Goal: Complete application form: Complete application form

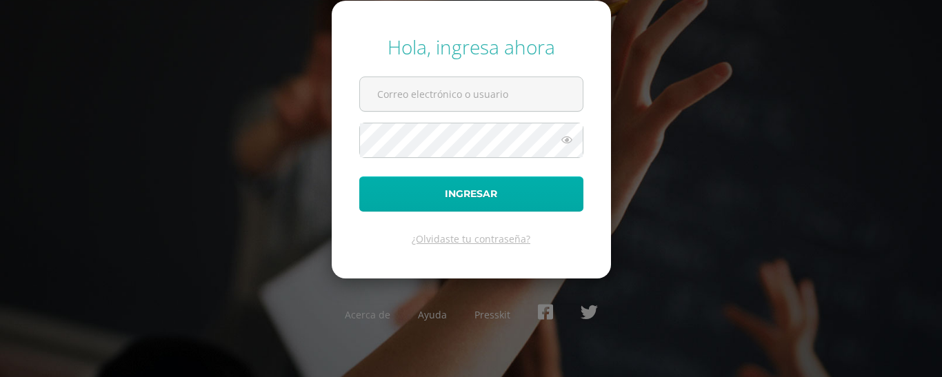
type input "rodolfo.vergara@centroeducativoelvalle.edu.gt"
click at [497, 184] on button "Ingresar" at bounding box center [471, 194] width 224 height 35
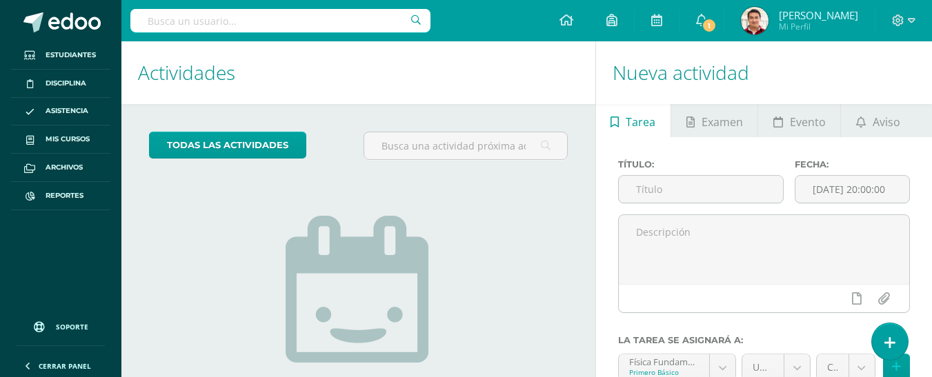
click at [501, 127] on div "todas las Actividades No tienes actividades Échale un vistazo a los demás perío…" at bounding box center [358, 317] width 474 height 426
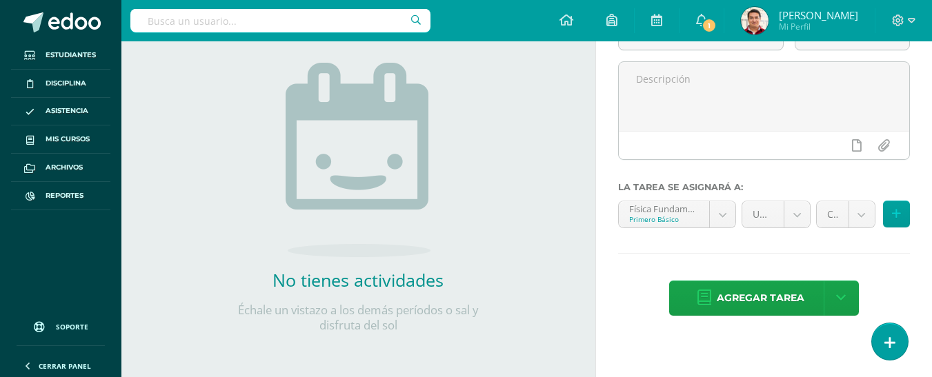
scroll to position [154, 0]
click at [156, 99] on div "todas las Actividades No tienes actividades Échale un vistazo a los demás perío…" at bounding box center [358, 164] width 474 height 426
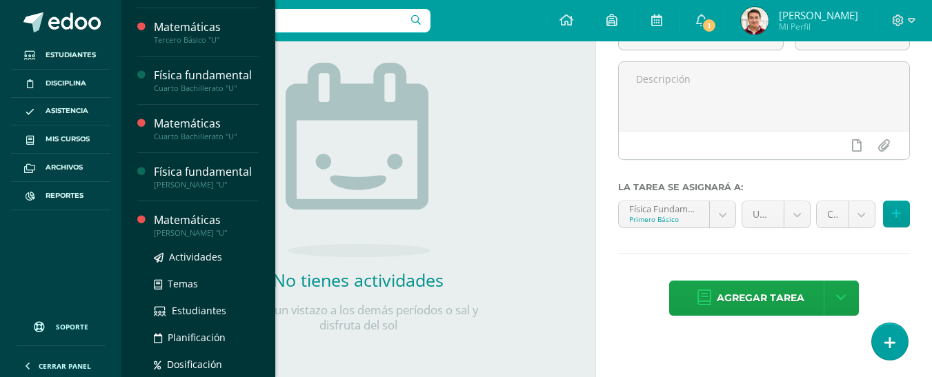
scroll to position [293, 0]
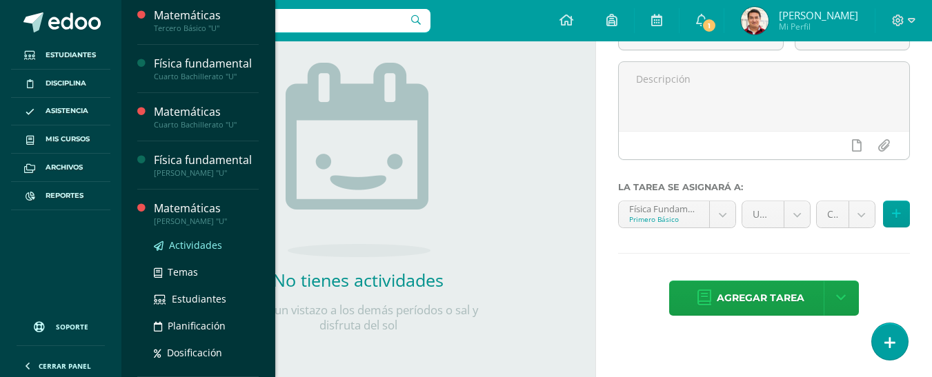
click at [197, 245] on span "Actividades" at bounding box center [195, 245] width 53 height 13
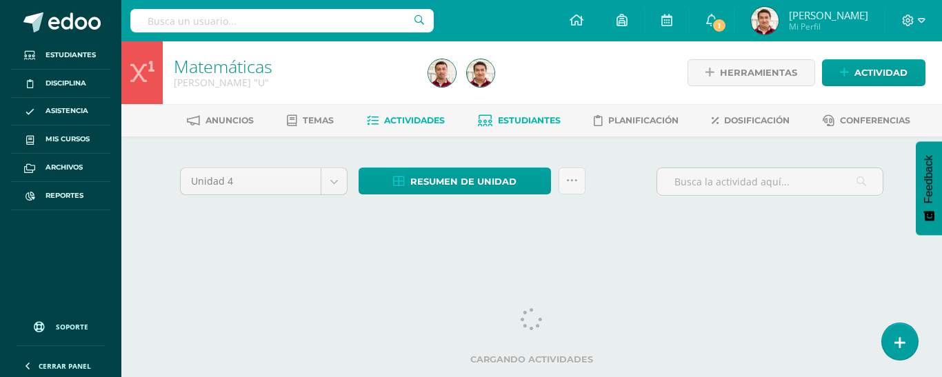
click at [521, 128] on link "Estudiantes" at bounding box center [519, 121] width 83 height 22
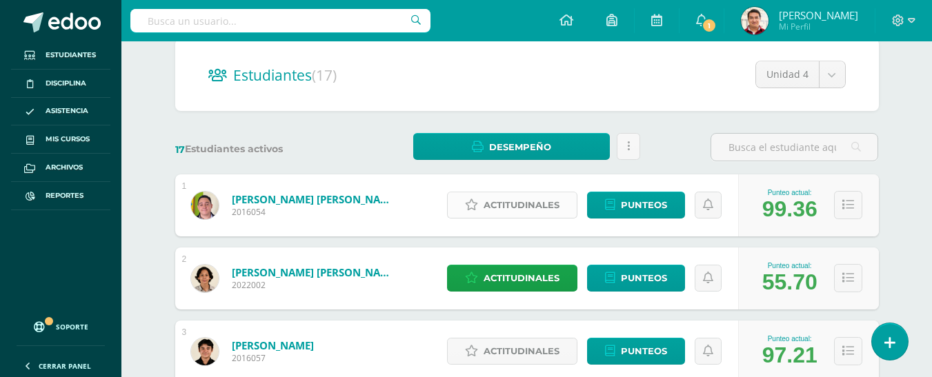
scroll to position [125, 0]
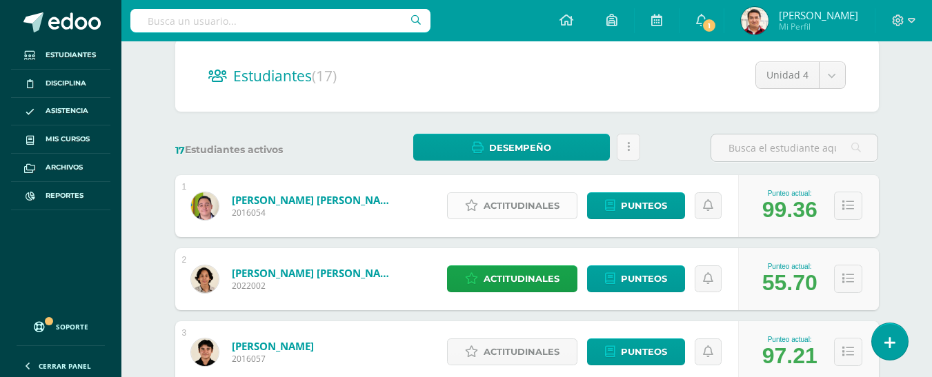
click at [545, 206] on span "Actitudinales" at bounding box center [522, 206] width 76 height 26
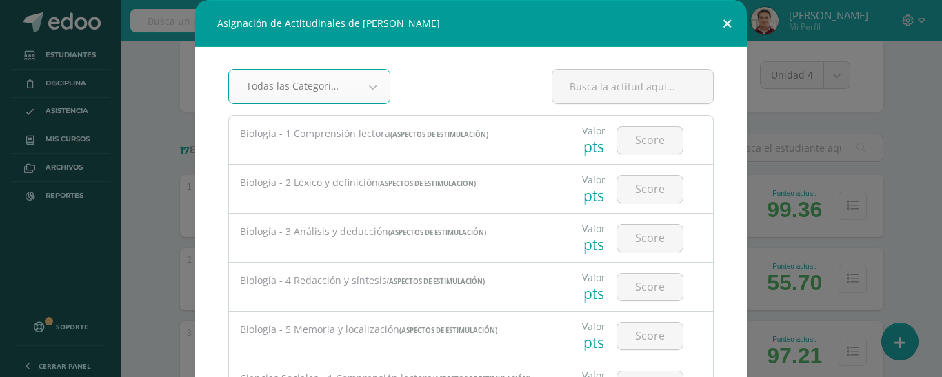
click at [724, 19] on button at bounding box center [727, 23] width 39 height 47
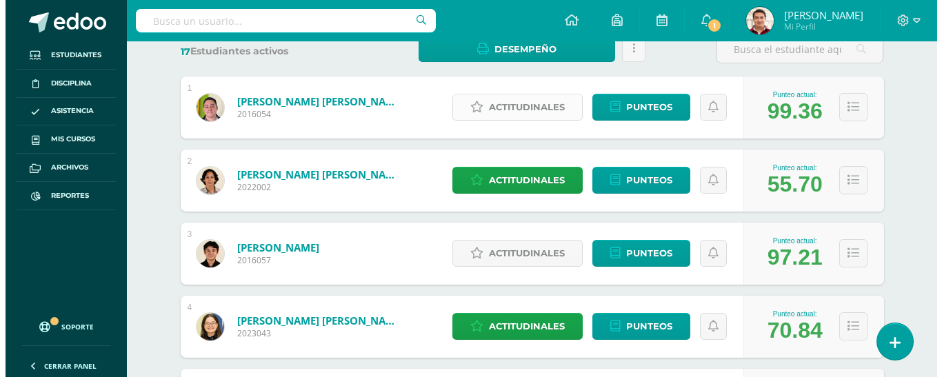
scroll to position [225, 0]
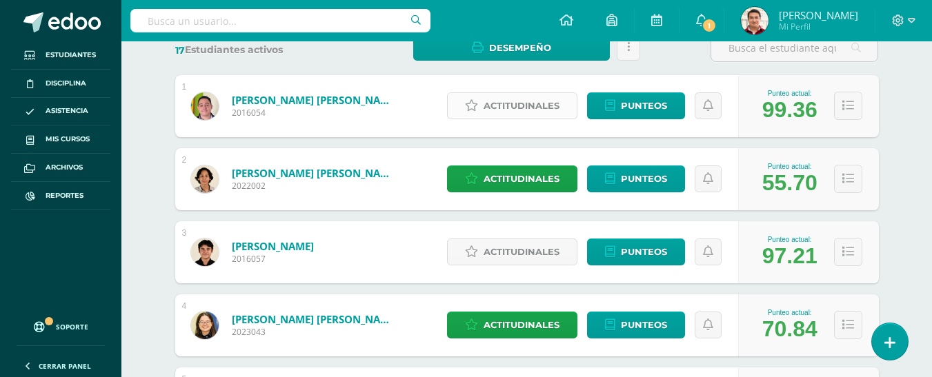
click at [524, 100] on span "Actitudinales" at bounding box center [522, 106] width 76 height 26
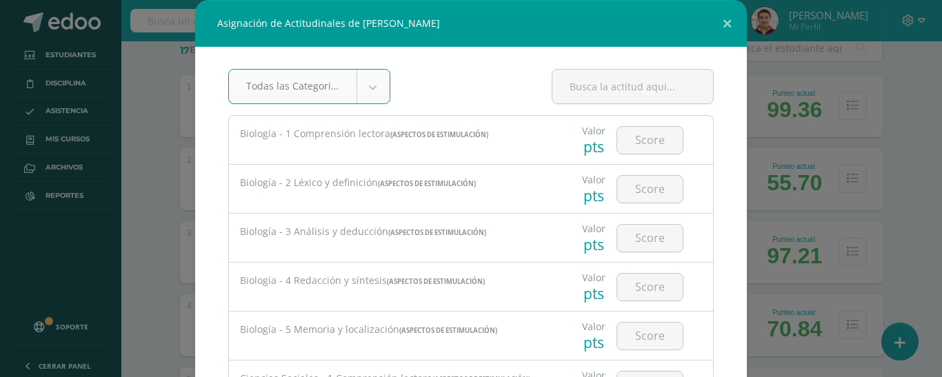
click at [524, 100] on div "Todas las Categorias Todas las Categorias Aspectos de estimulación Actitudes Si…" at bounding box center [471, 92] width 486 height 46
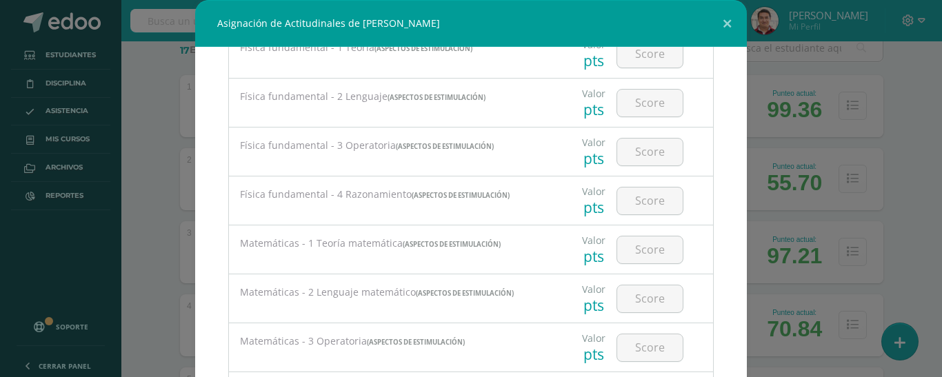
scroll to position [1224, 0]
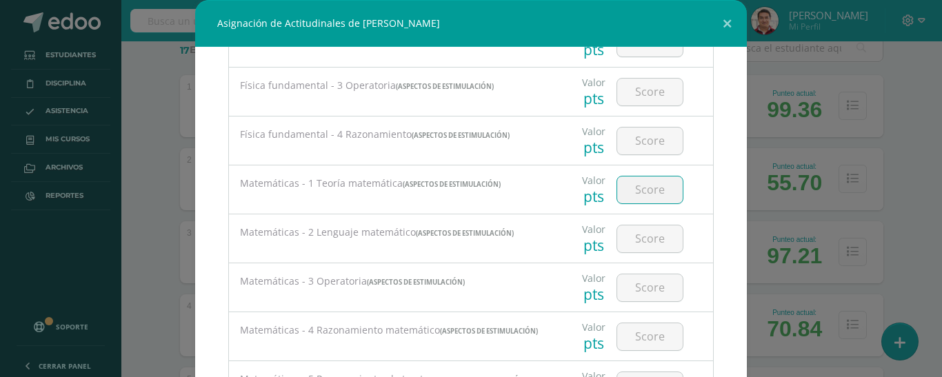
click at [643, 195] on input "number" at bounding box center [650, 190] width 66 height 27
type input "99"
click at [646, 247] on input "9" at bounding box center [650, 239] width 66 height 27
type input "99"
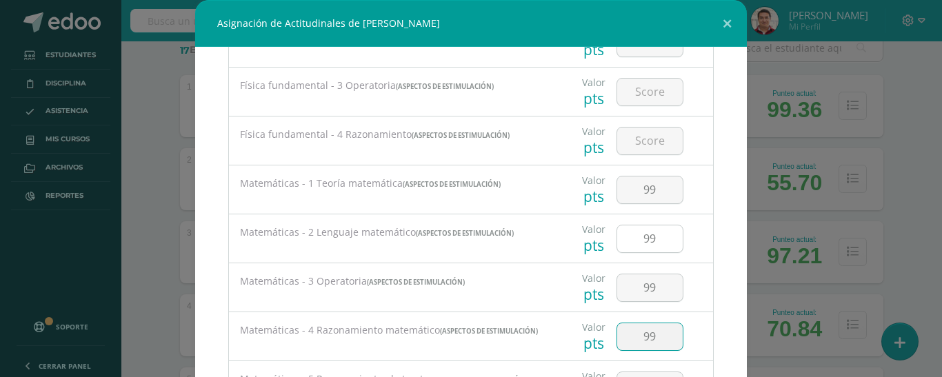
type input "99"
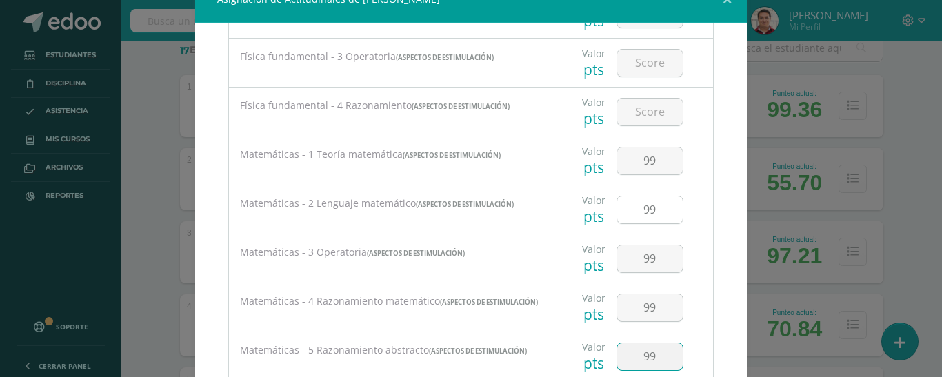
type input "99"
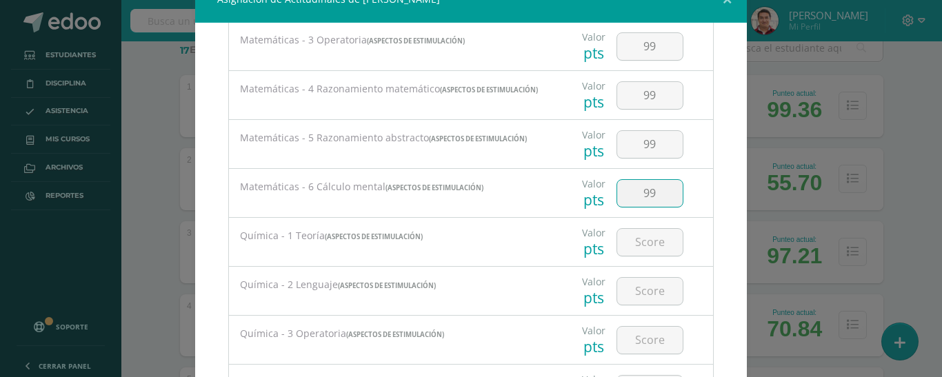
type input "99"
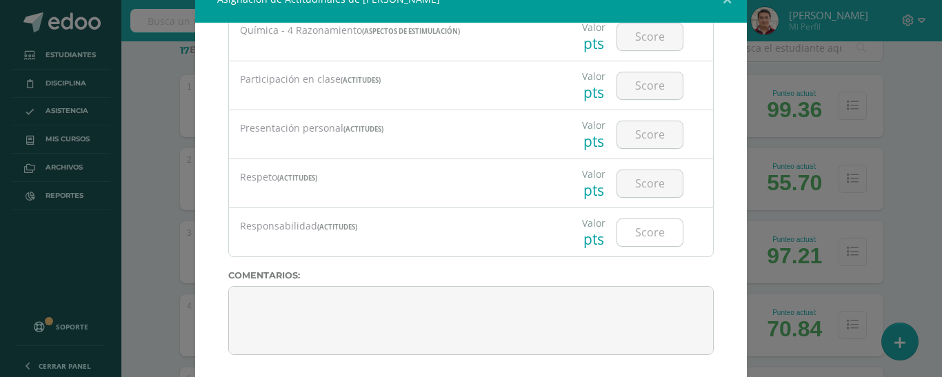
scroll to position [96, 0]
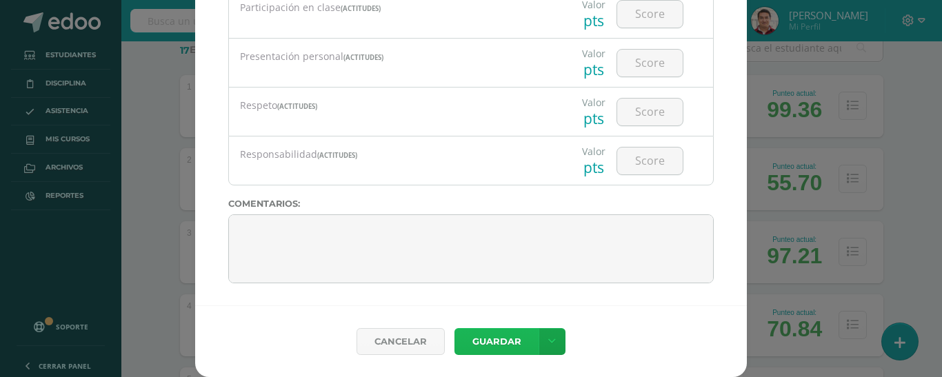
click at [493, 352] on button "Guardar" at bounding box center [497, 341] width 84 height 27
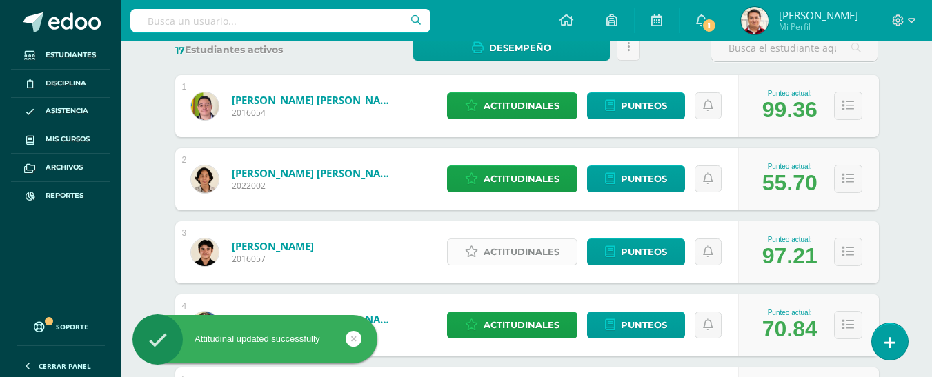
click at [531, 257] on span "Actitudinales" at bounding box center [522, 252] width 76 height 26
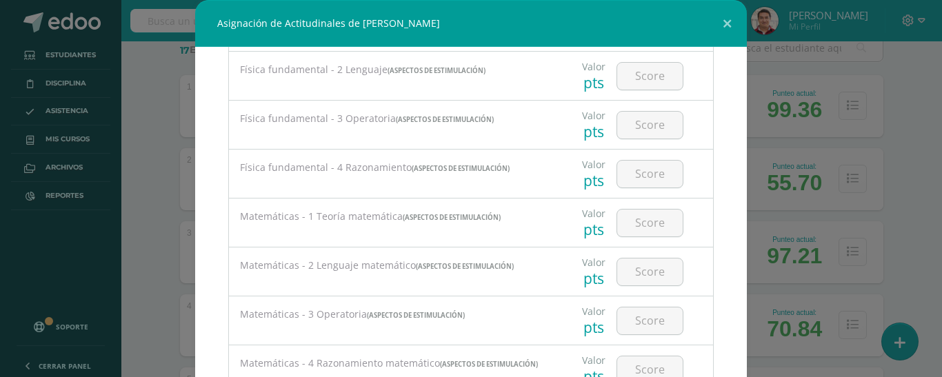
scroll to position [1213, 0]
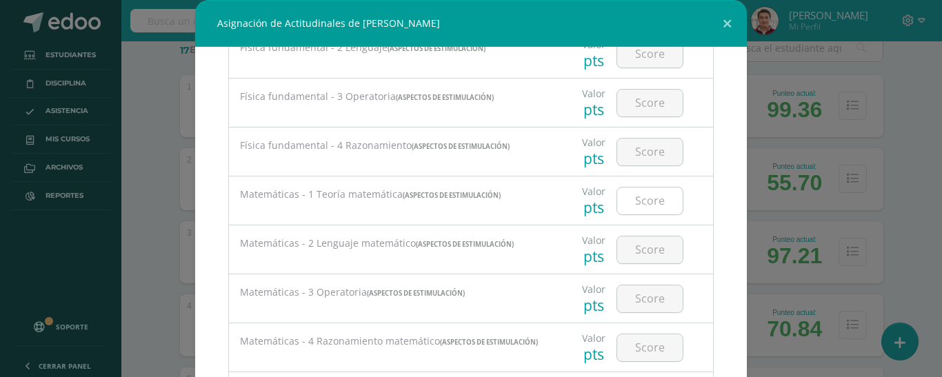
click at [642, 209] on input "number" at bounding box center [650, 201] width 66 height 27
type input "97"
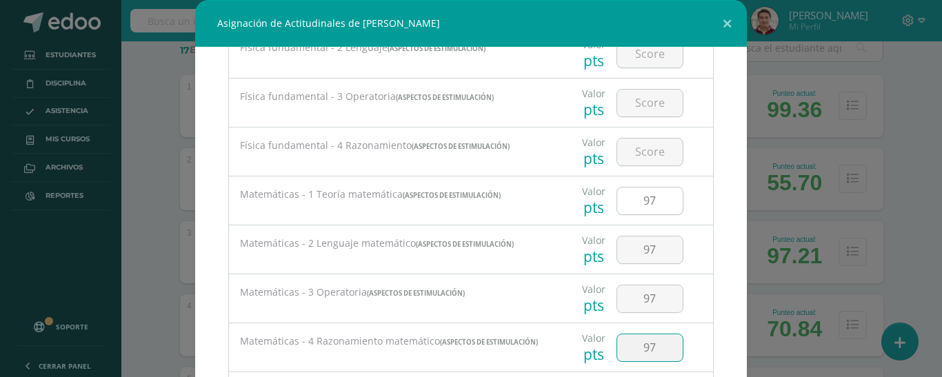
scroll to position [24, 0]
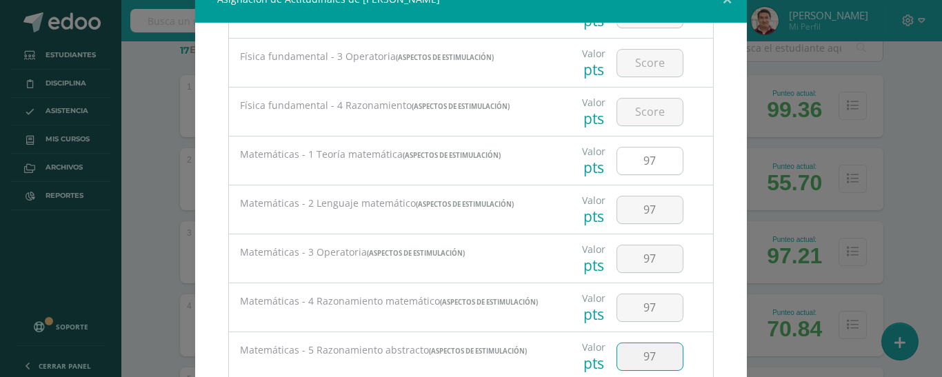
type input "97"
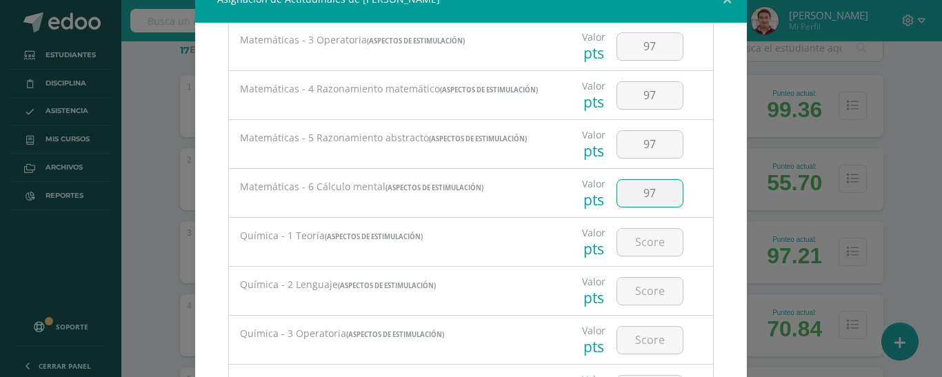
type input "97"
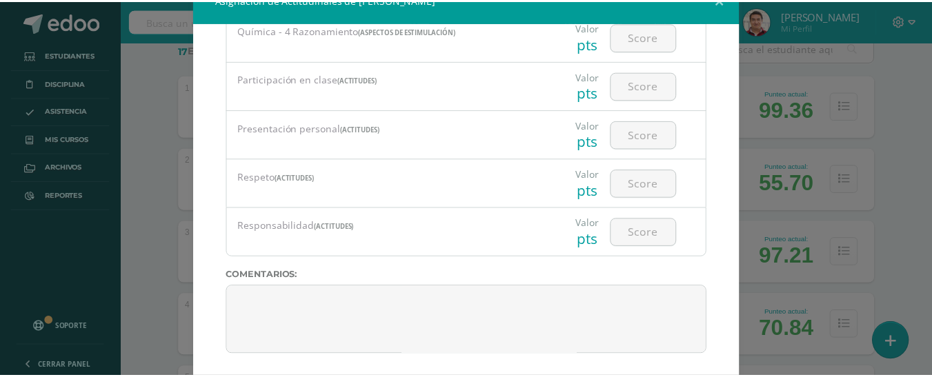
scroll to position [96, 0]
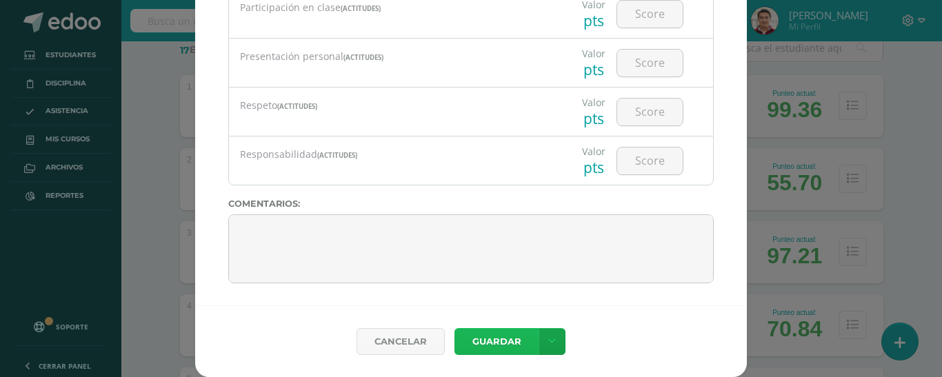
click at [500, 353] on button "Guardar" at bounding box center [497, 341] width 84 height 27
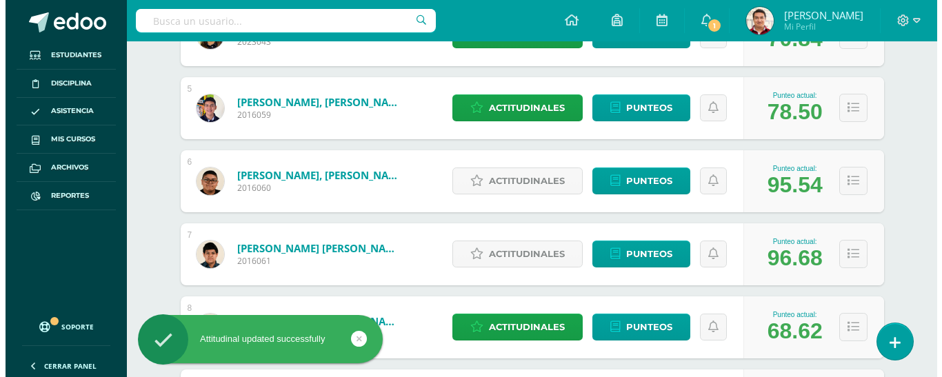
scroll to position [536, 0]
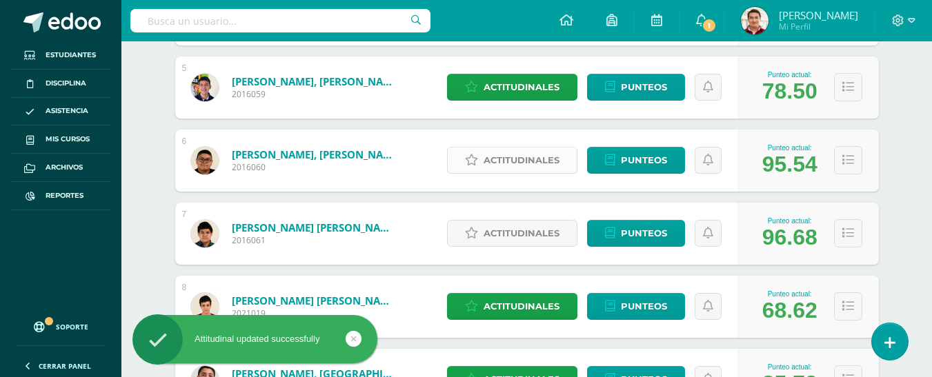
click at [514, 166] on span "Actitudinales" at bounding box center [522, 161] width 76 height 26
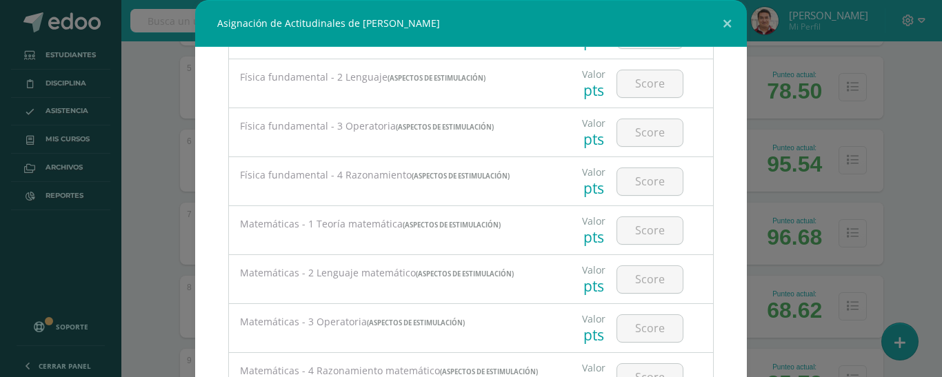
scroll to position [1210, 0]
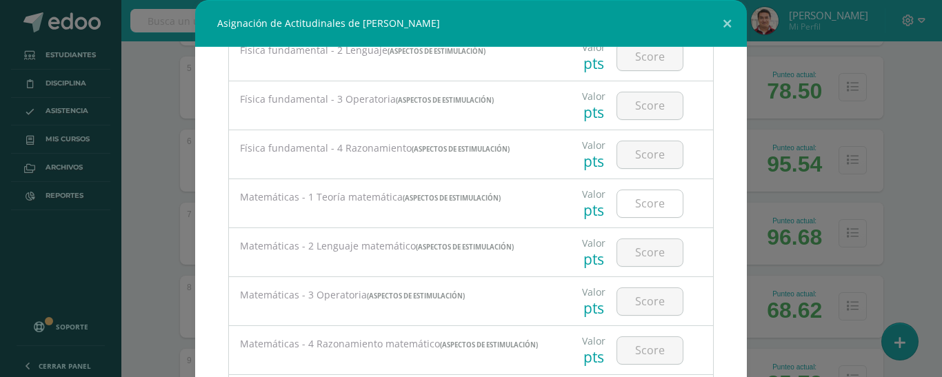
click at [633, 205] on input "number" at bounding box center [650, 203] width 66 height 27
click at [899, 137] on div "Asignación de Actitudinales de José Andres Garcia Calderón Todas las Categorias…" at bounding box center [471, 236] width 931 height 473
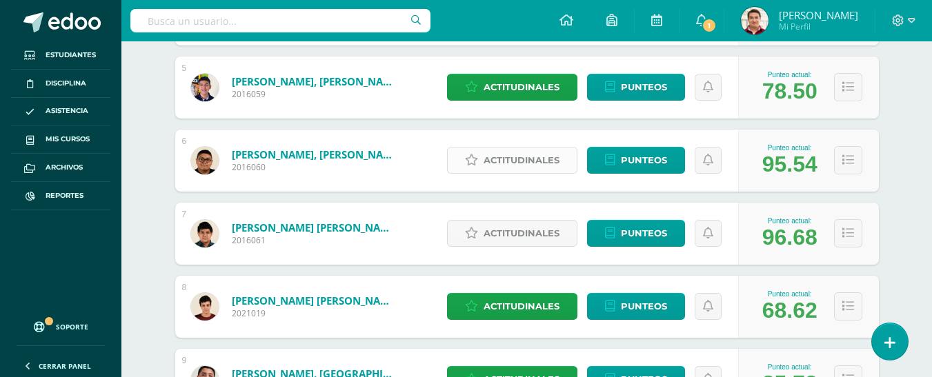
click at [524, 171] on span "Actitudinales" at bounding box center [522, 161] width 76 height 26
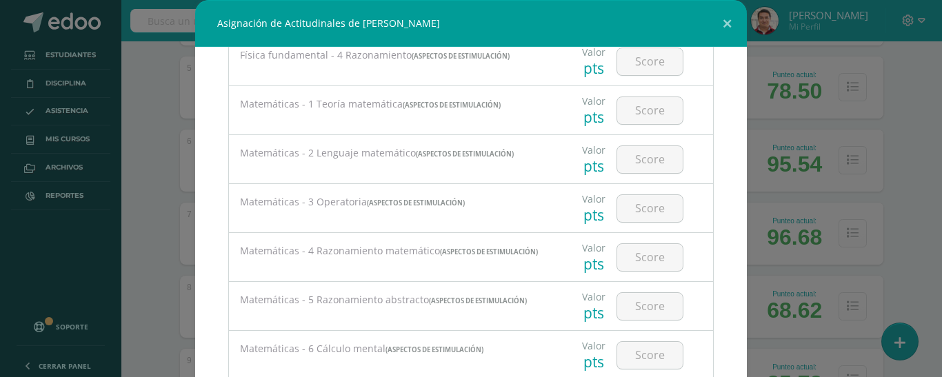
scroll to position [1303, 0]
click at [638, 117] on input "number" at bounding box center [650, 110] width 66 height 27
type input "96"
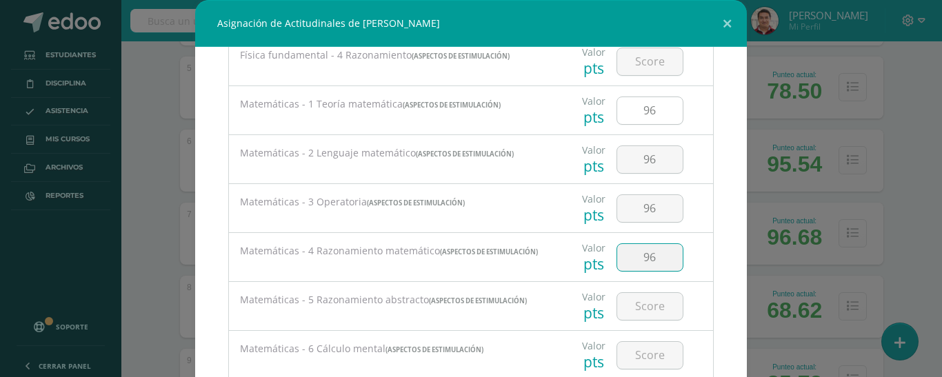
type input "96"
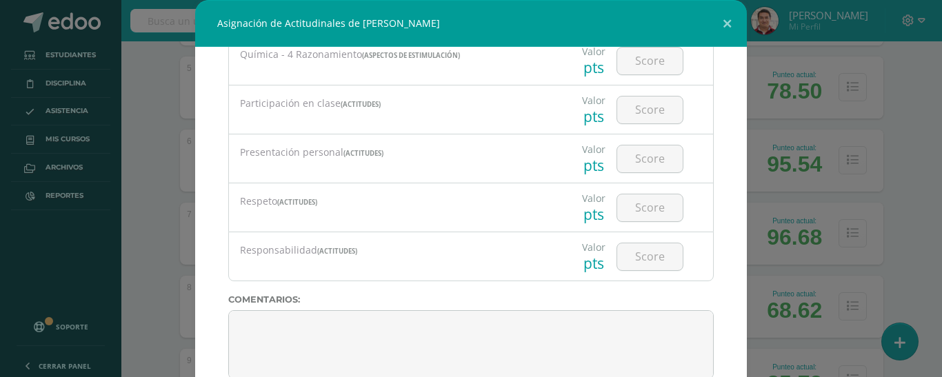
scroll to position [96, 0]
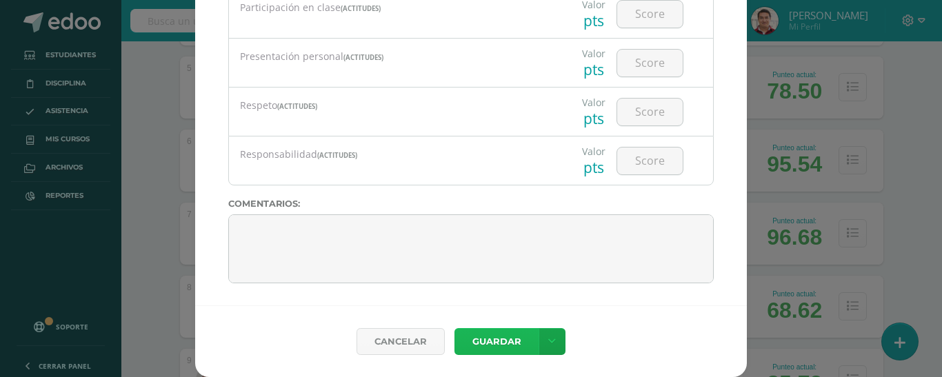
click at [505, 339] on button "Guardar" at bounding box center [497, 341] width 84 height 27
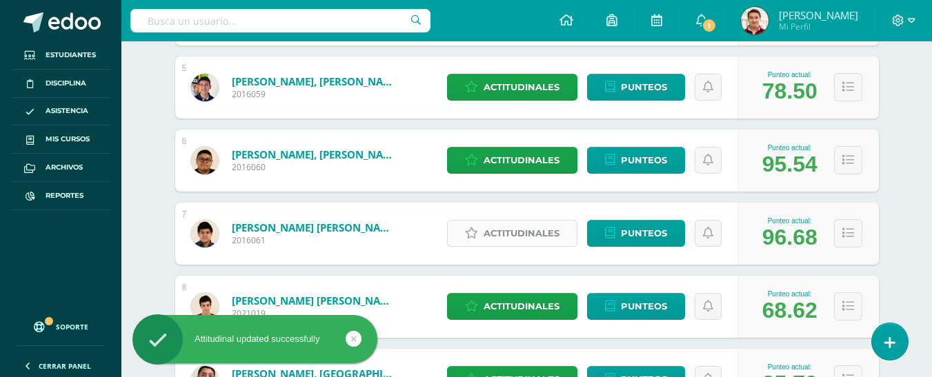
click at [537, 236] on span "Actitudinales" at bounding box center [522, 234] width 76 height 26
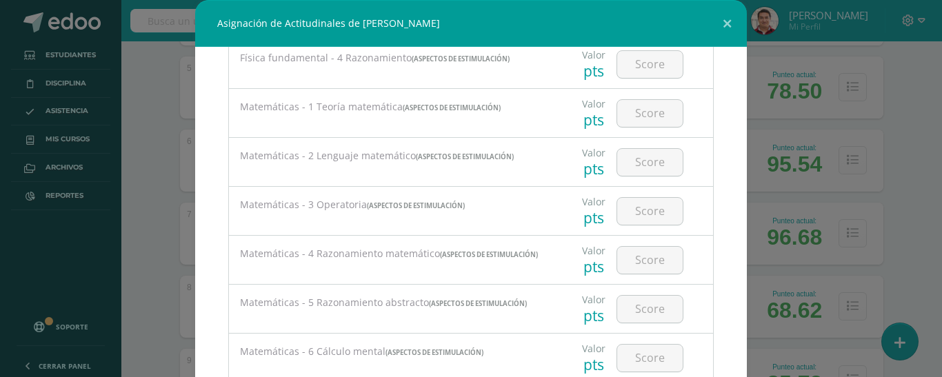
scroll to position [1300, 0]
click at [651, 110] on input "number" at bounding box center [650, 114] width 66 height 27
click at [722, 20] on button at bounding box center [727, 23] width 39 height 47
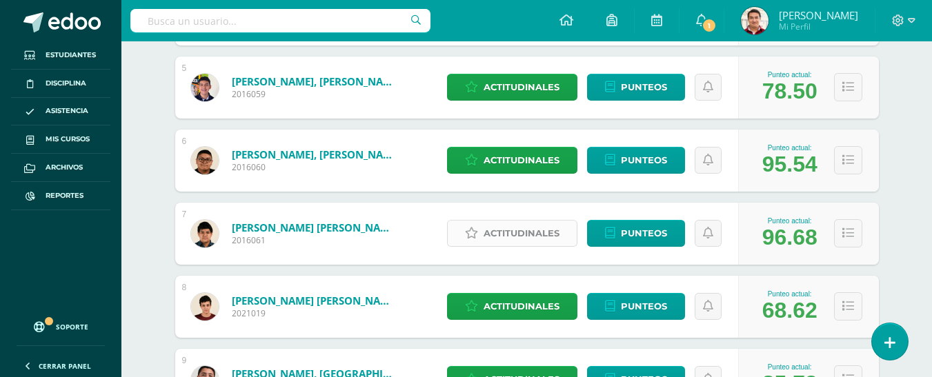
click at [517, 230] on span "Actitudinales" at bounding box center [522, 234] width 76 height 26
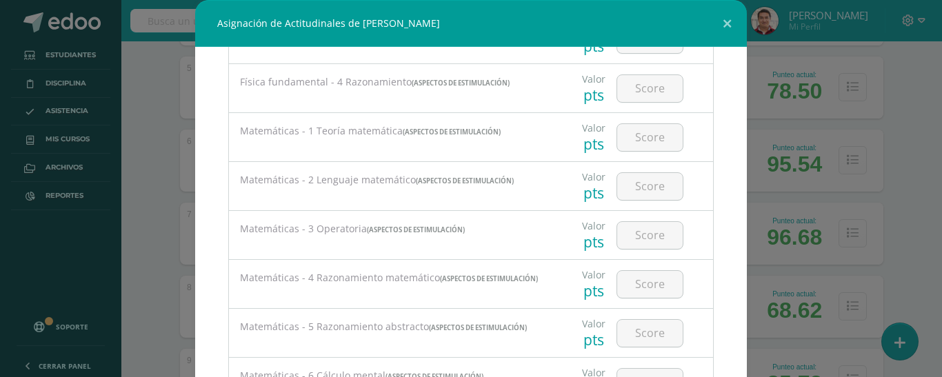
scroll to position [1276, 0]
click at [637, 135] on input "number" at bounding box center [650, 137] width 66 height 27
type input "97"
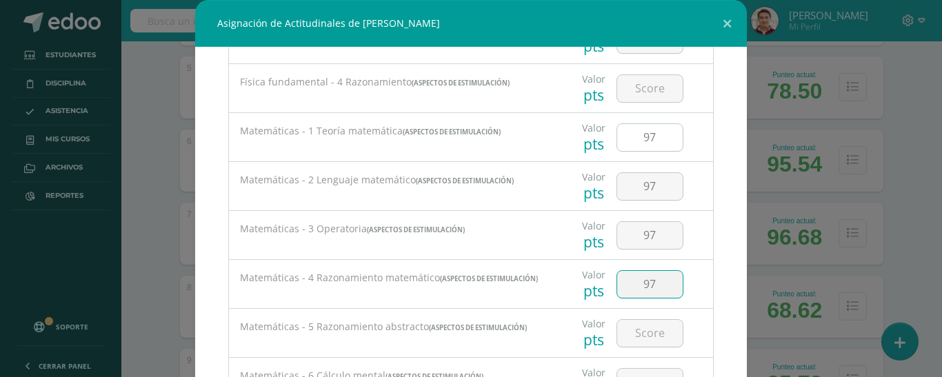
type input "97"
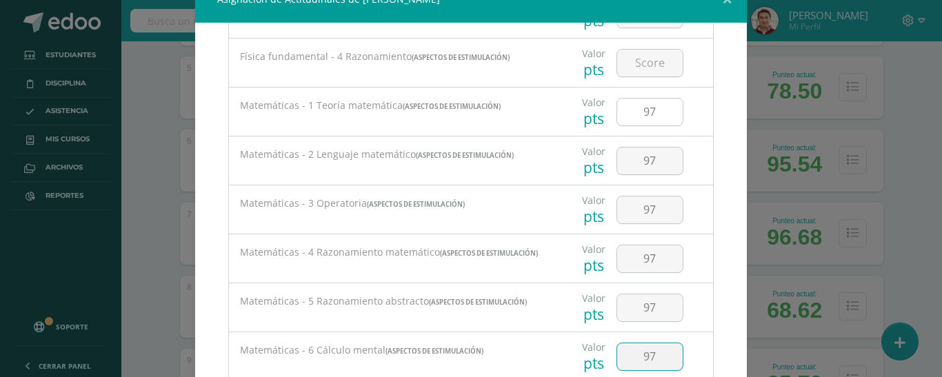
type input "97"
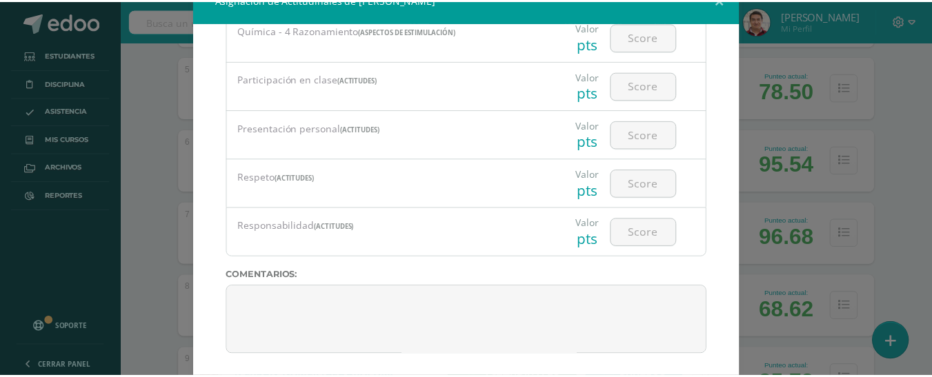
scroll to position [96, 0]
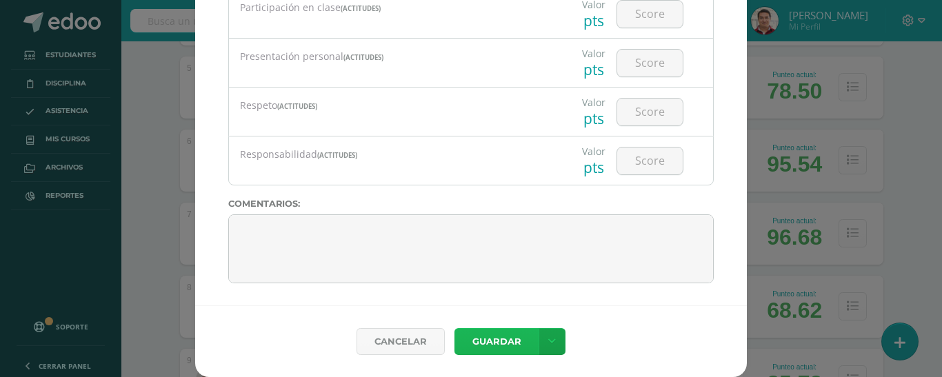
click at [507, 336] on button "Guardar" at bounding box center [497, 341] width 84 height 27
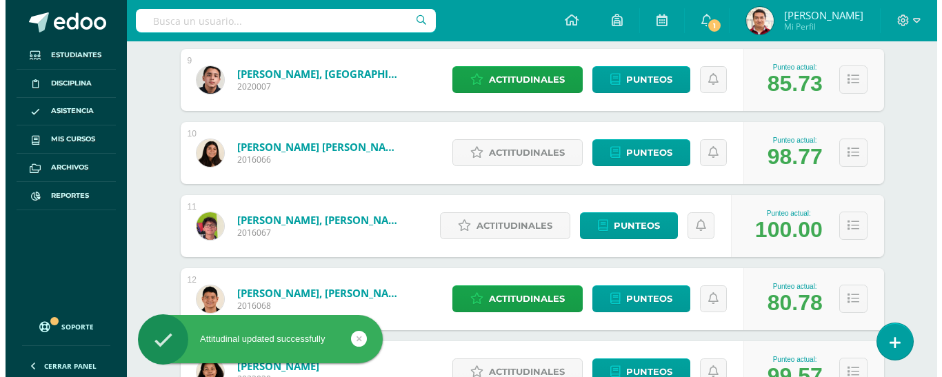
scroll to position [830, 0]
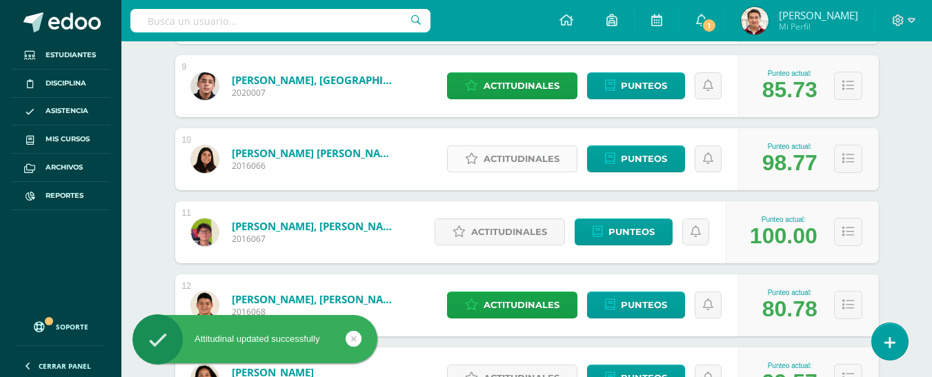
click at [510, 153] on span "Actitudinales" at bounding box center [522, 159] width 76 height 26
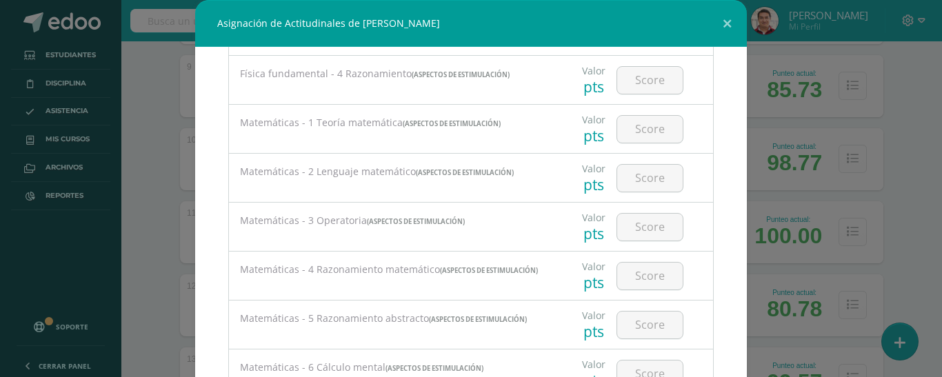
scroll to position [1284, 0]
click at [621, 143] on input "number" at bounding box center [650, 130] width 66 height 27
type input "99"
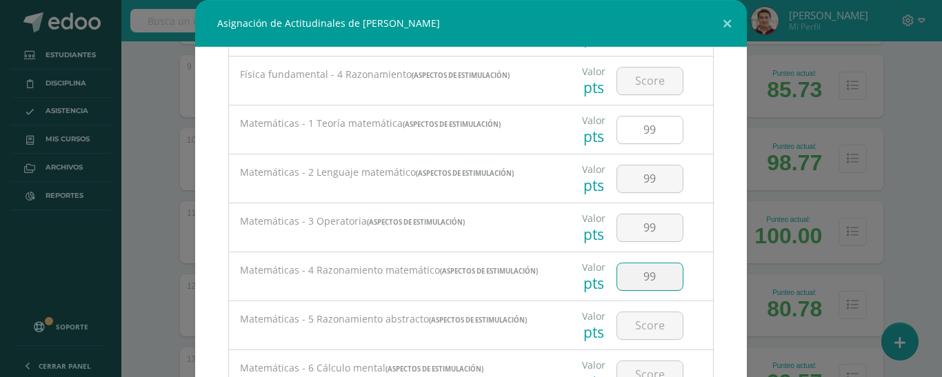
type input "99"
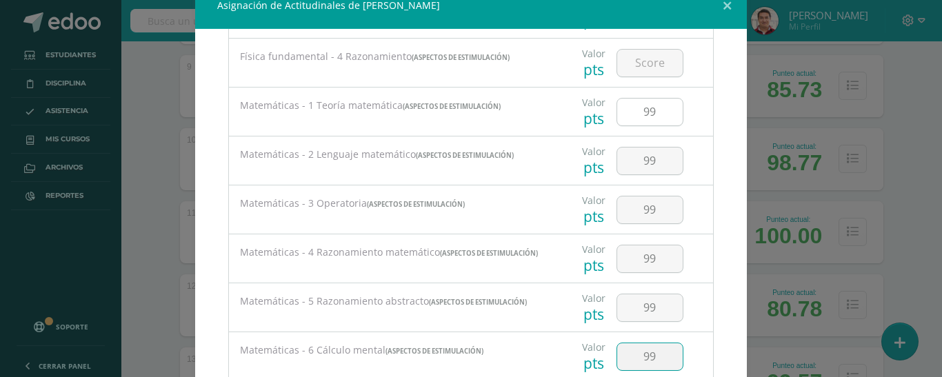
type input "99"
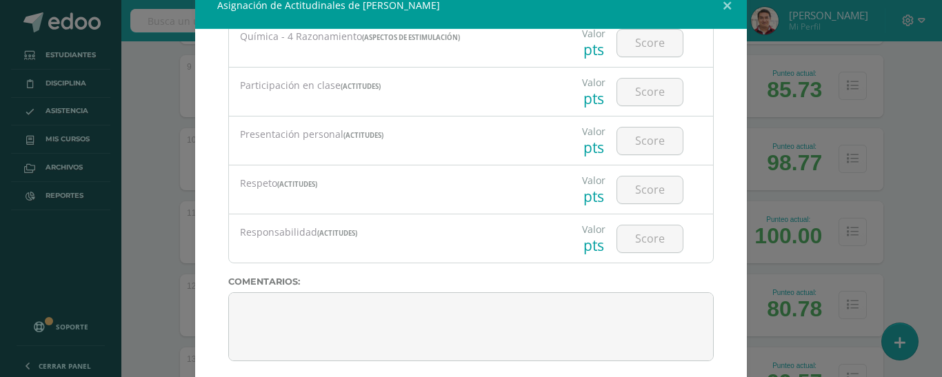
scroll to position [96, 0]
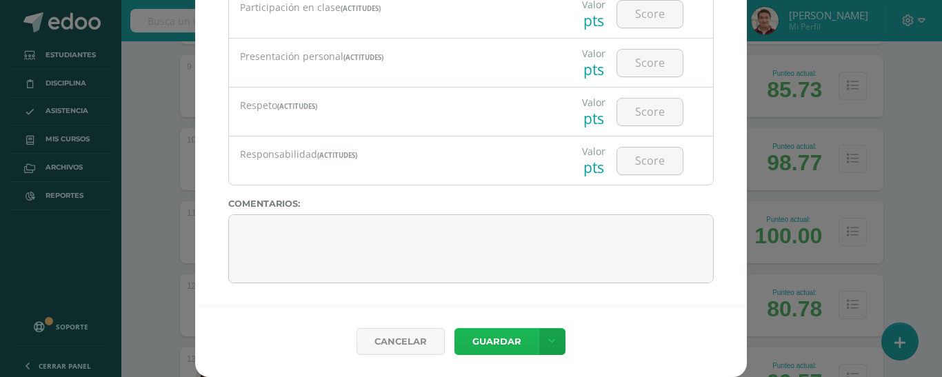
click at [508, 350] on button "Guardar" at bounding box center [497, 341] width 84 height 27
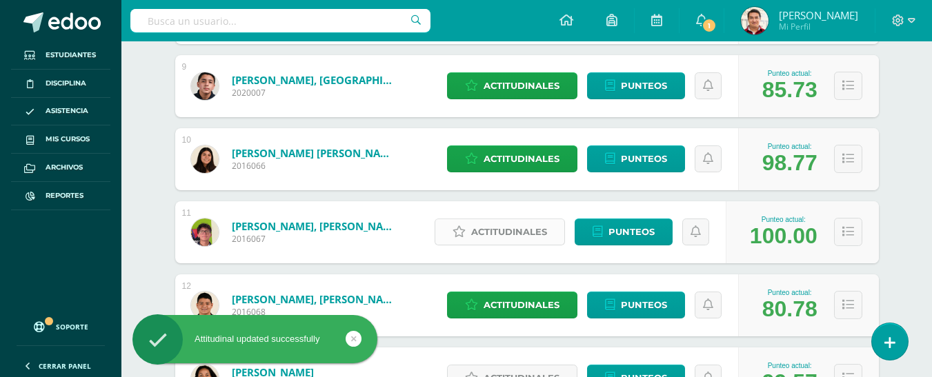
click at [520, 235] on span "Actitudinales" at bounding box center [509, 232] width 76 height 26
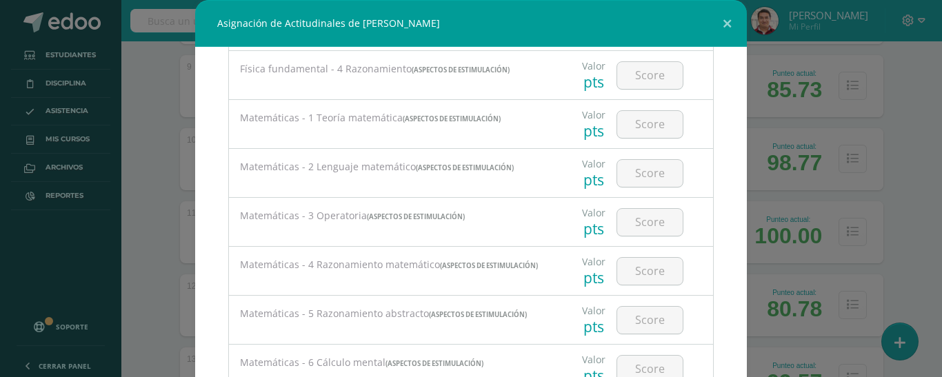
scroll to position [1246, 0]
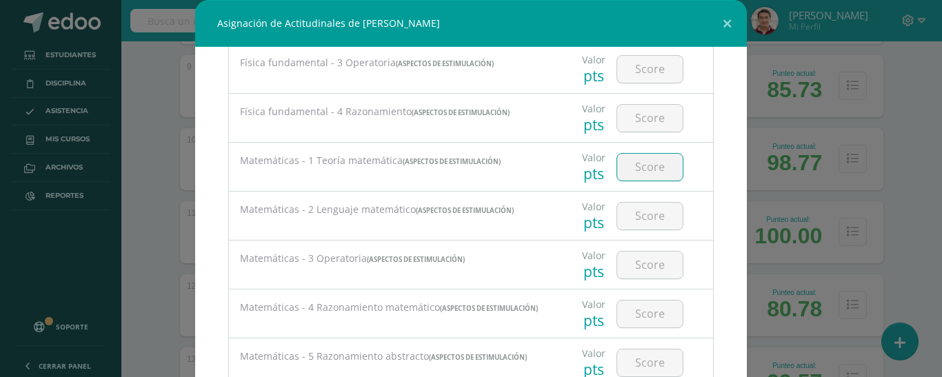
click at [637, 170] on input "number" at bounding box center [650, 167] width 66 height 27
type input "100"
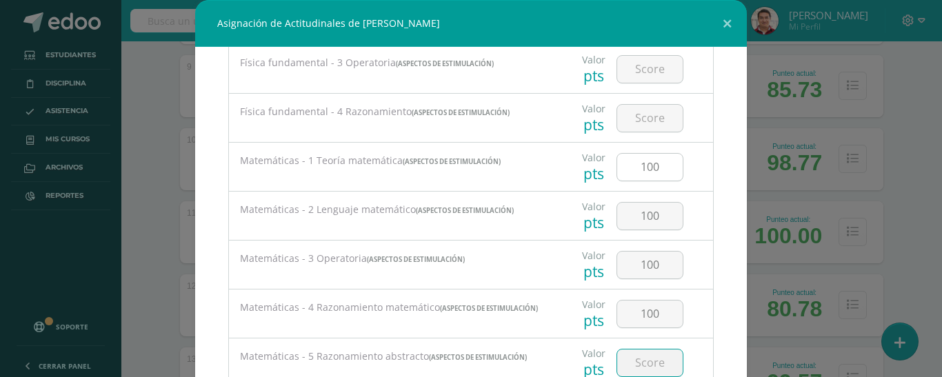
scroll to position [6, 0]
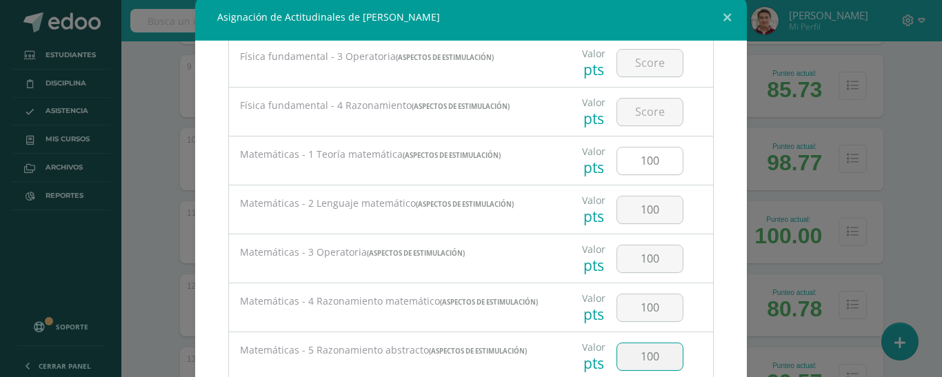
type input "100"
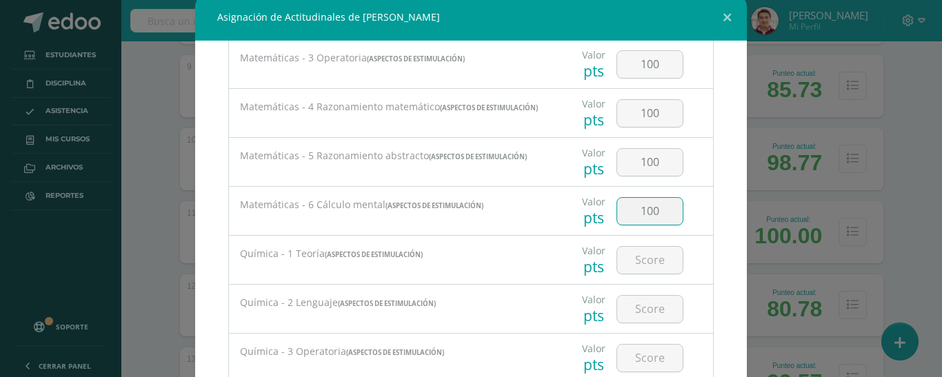
type input "100"
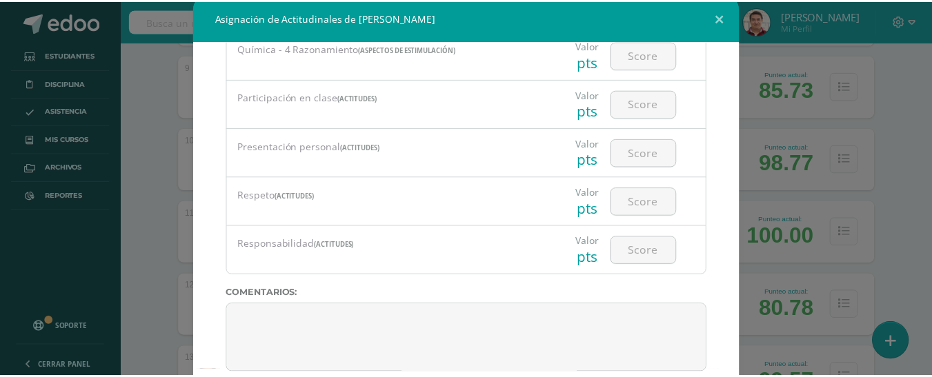
scroll to position [96, 0]
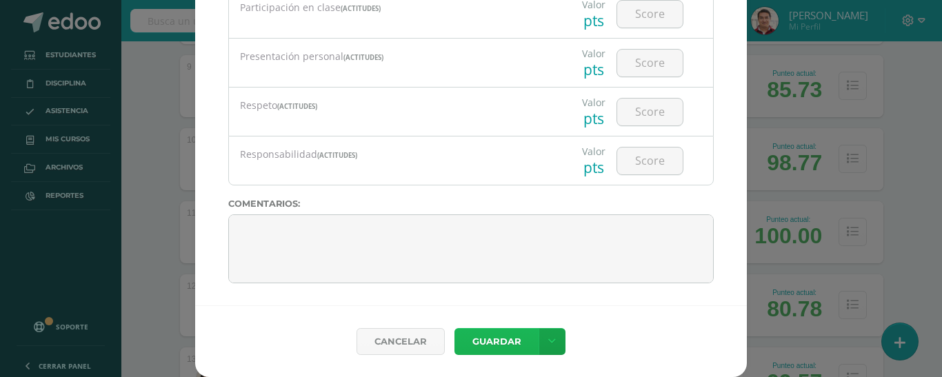
click at [504, 341] on button "Guardar" at bounding box center [497, 341] width 84 height 27
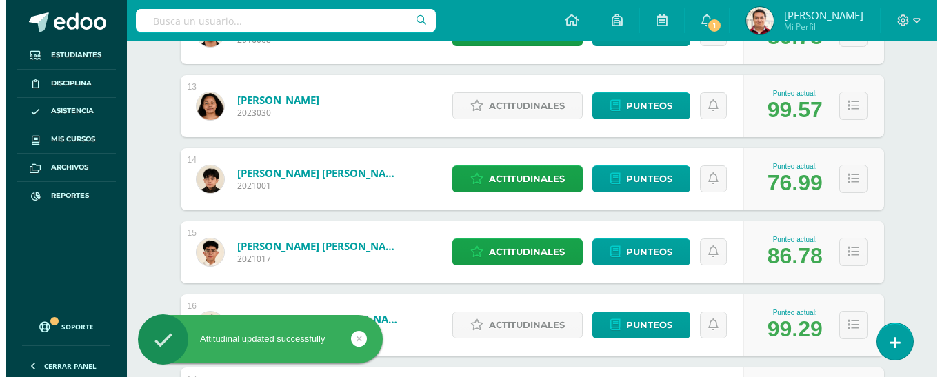
scroll to position [1104, 0]
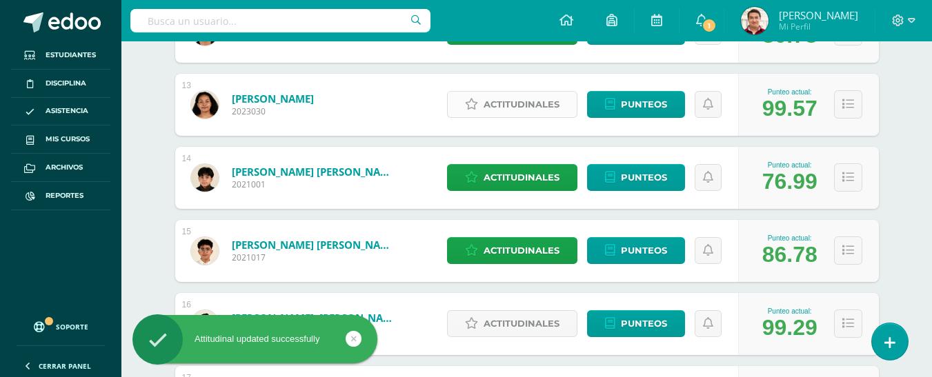
click at [531, 108] on span "Actitudinales" at bounding box center [522, 105] width 76 height 26
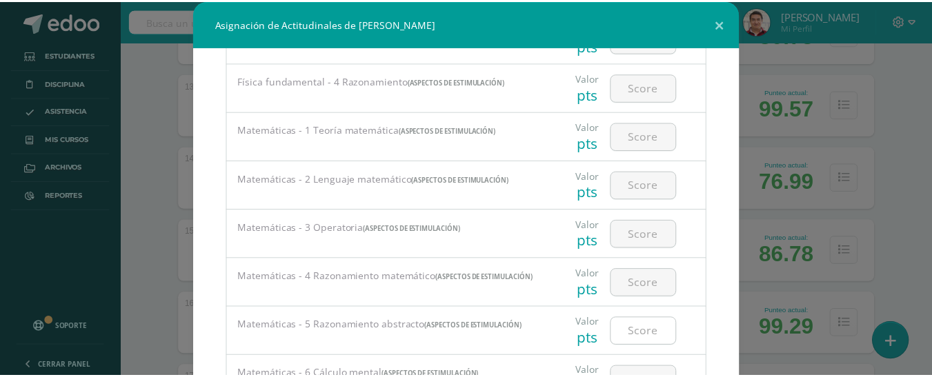
scroll to position [1259, 0]
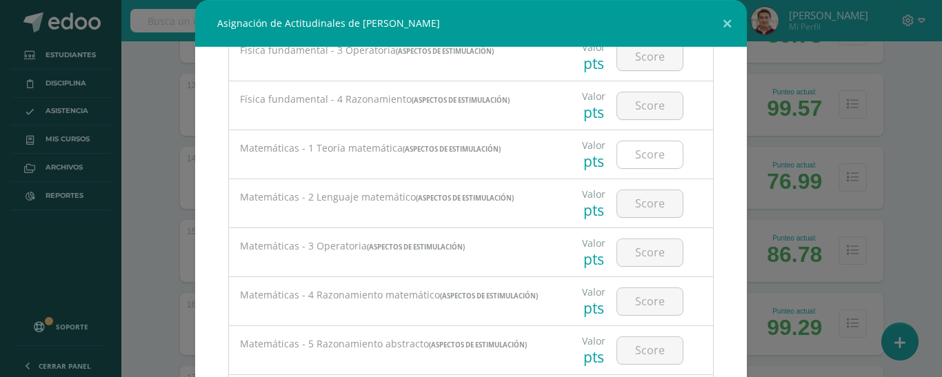
click at [638, 168] on input "number" at bounding box center [650, 154] width 66 height 27
click at [721, 23] on button at bounding box center [727, 23] width 39 height 47
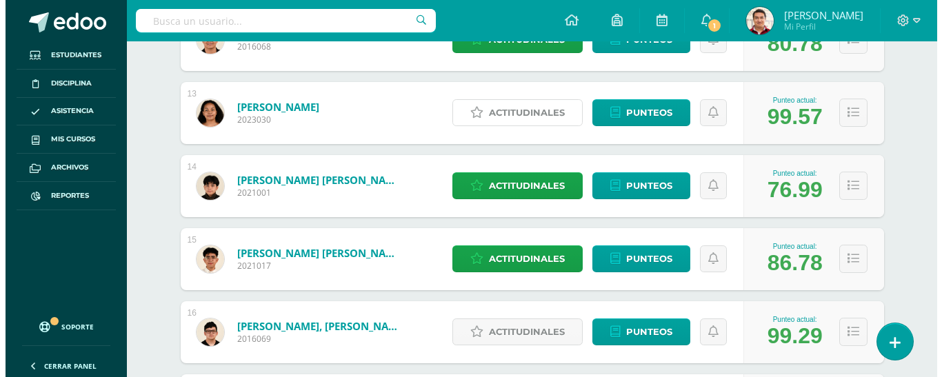
scroll to position [1095, 0]
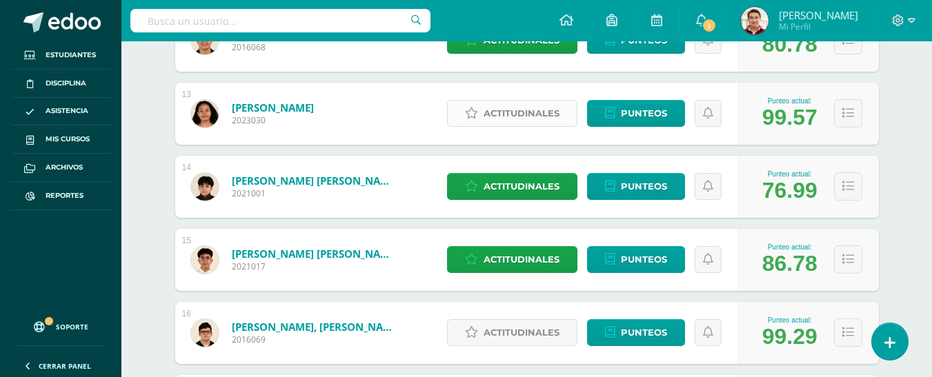
click at [544, 109] on span "Actitudinales" at bounding box center [522, 114] width 76 height 26
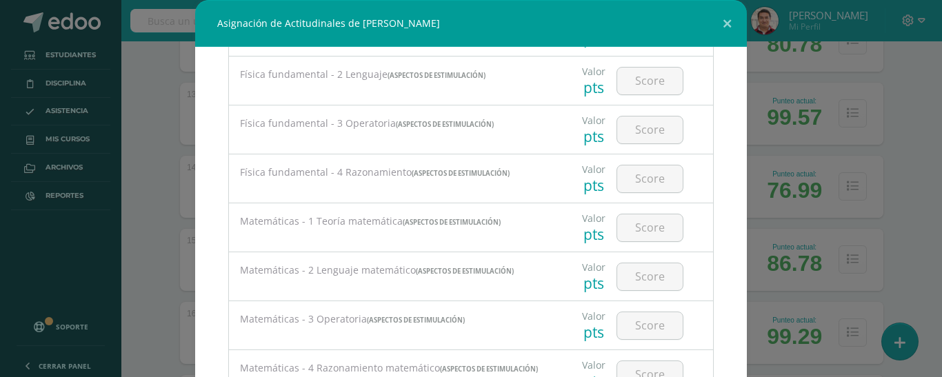
scroll to position [1182, 0]
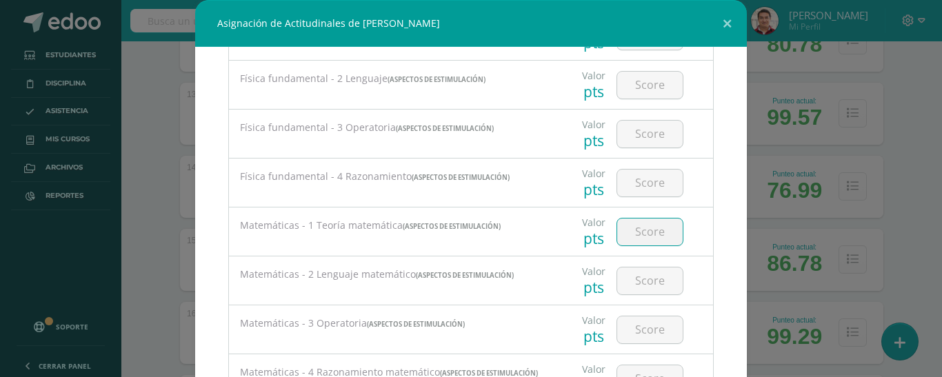
click at [624, 241] on input "number" at bounding box center [650, 232] width 66 height 27
type input "99"
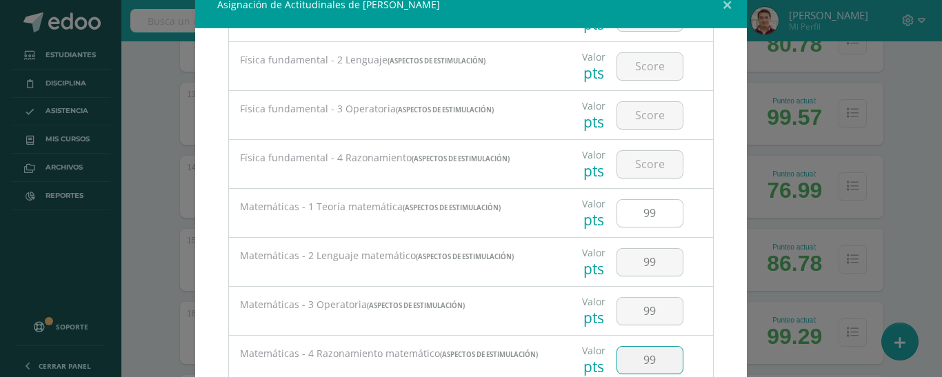
type input "99"
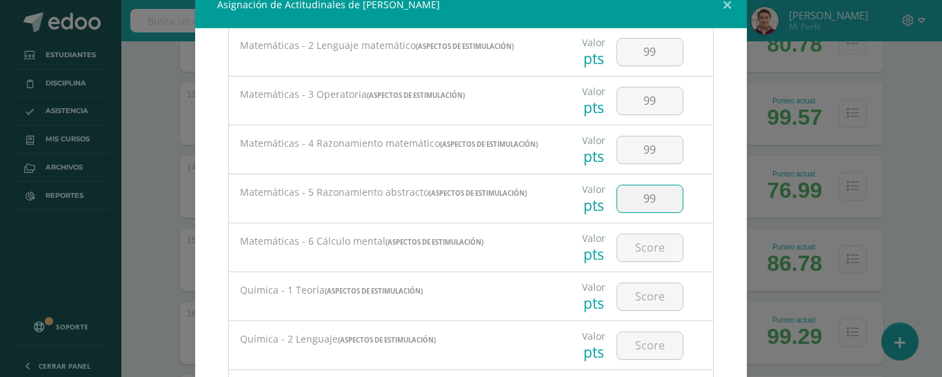
type input "99"
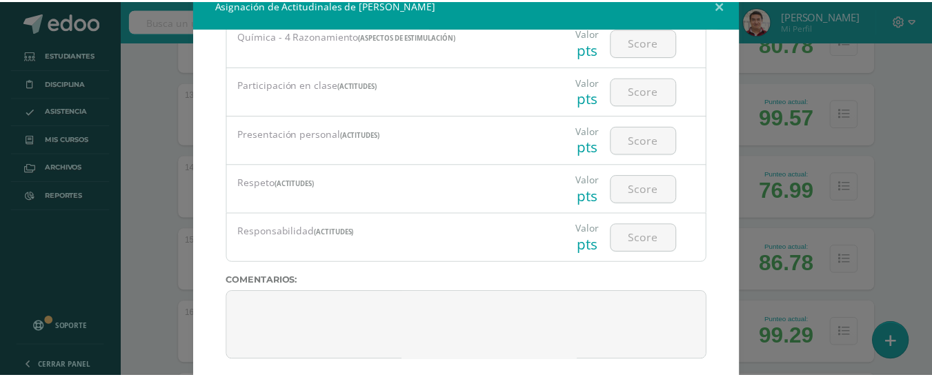
scroll to position [96, 0]
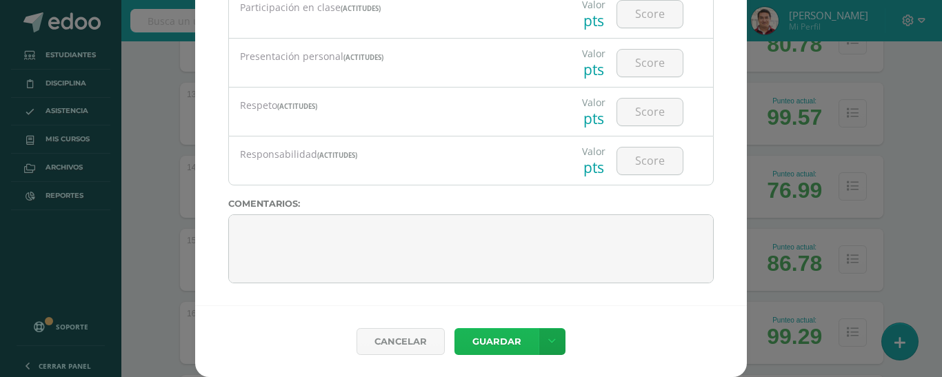
click at [507, 343] on button "Guardar" at bounding box center [497, 341] width 84 height 27
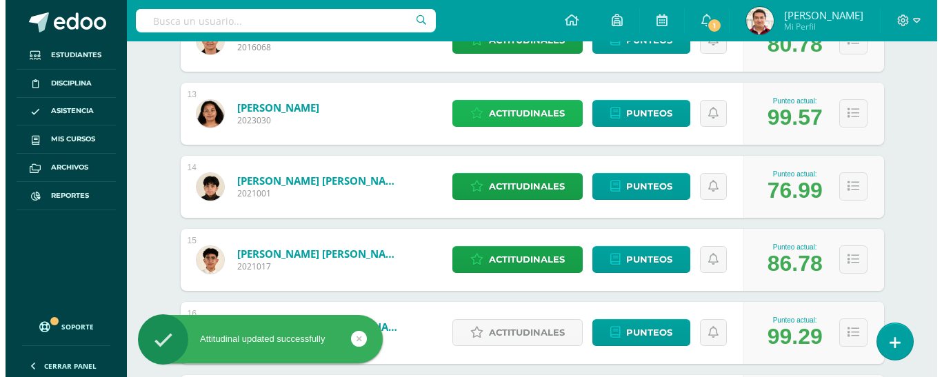
scroll to position [1246, 0]
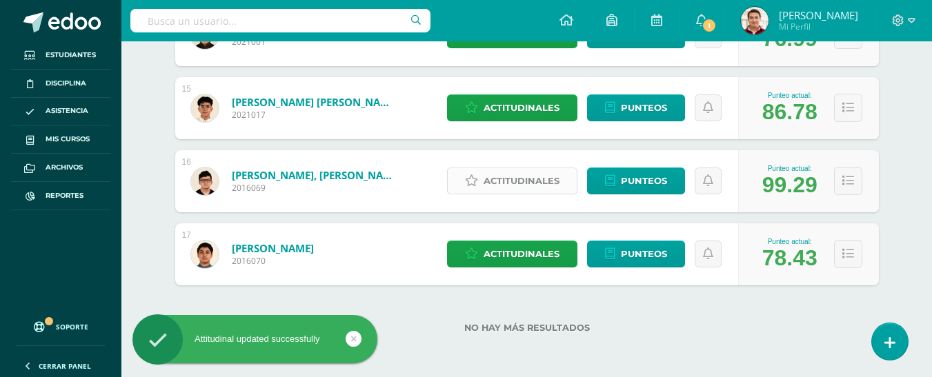
click at [515, 186] on span "Actitudinales" at bounding box center [522, 181] width 76 height 26
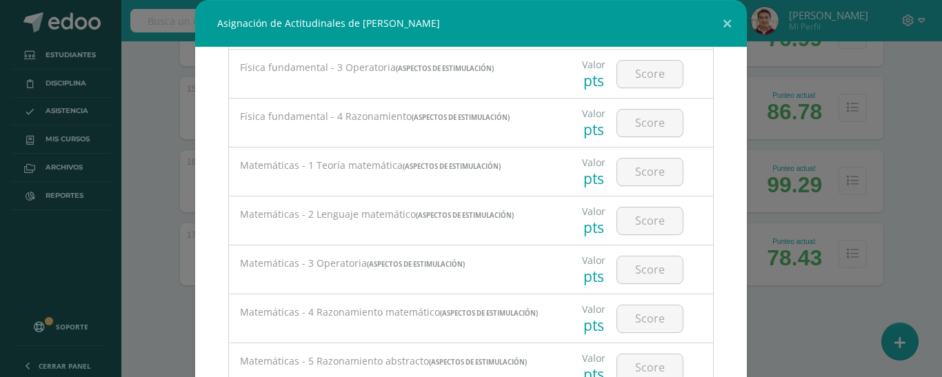
scroll to position [1207, 0]
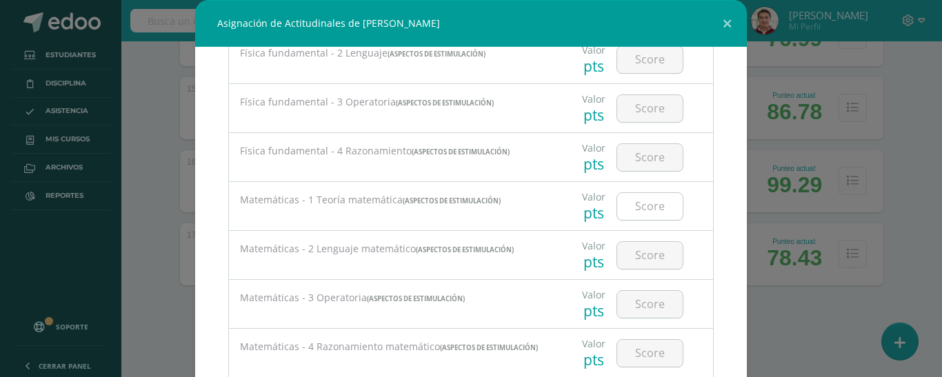
click at [627, 208] on input "number" at bounding box center [650, 206] width 66 height 27
type input "99"
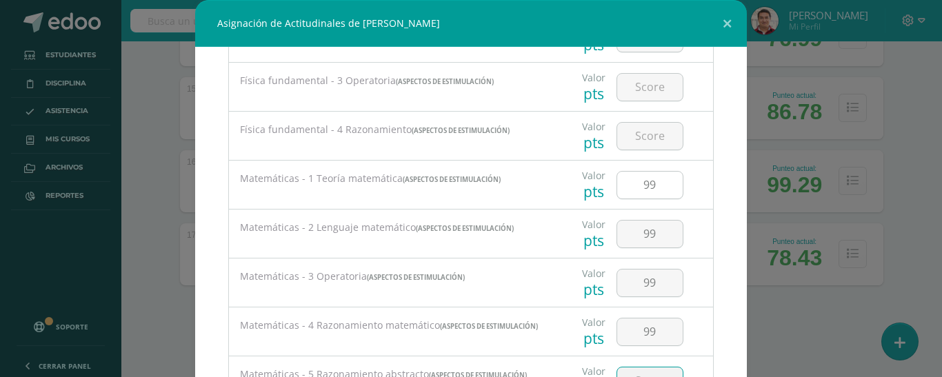
scroll to position [24, 0]
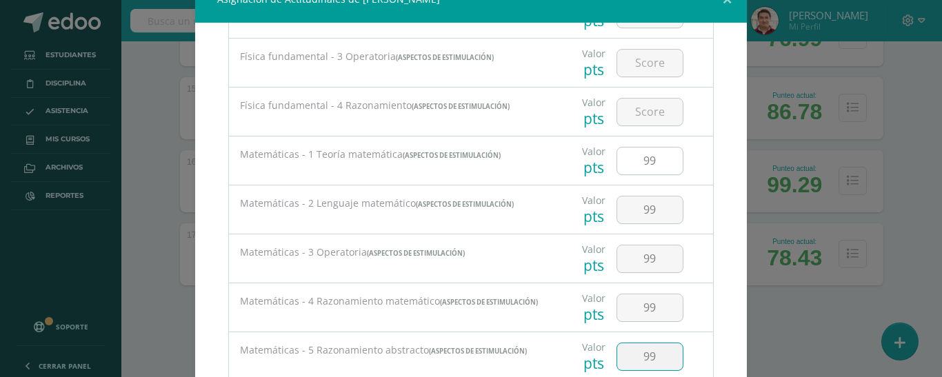
type input "99"
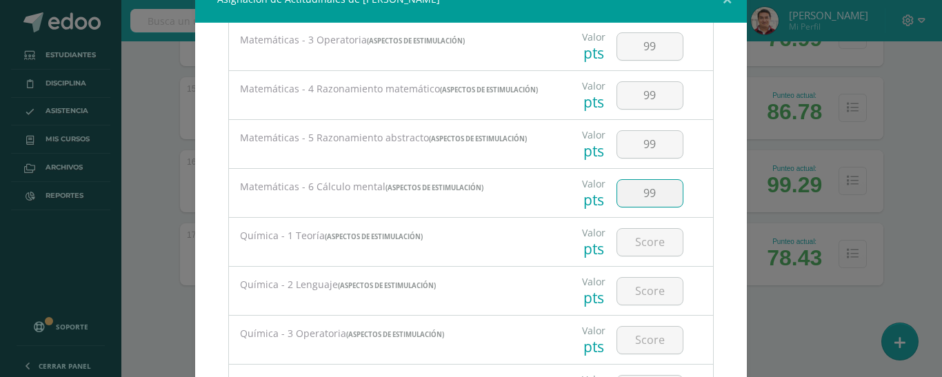
type input "99"
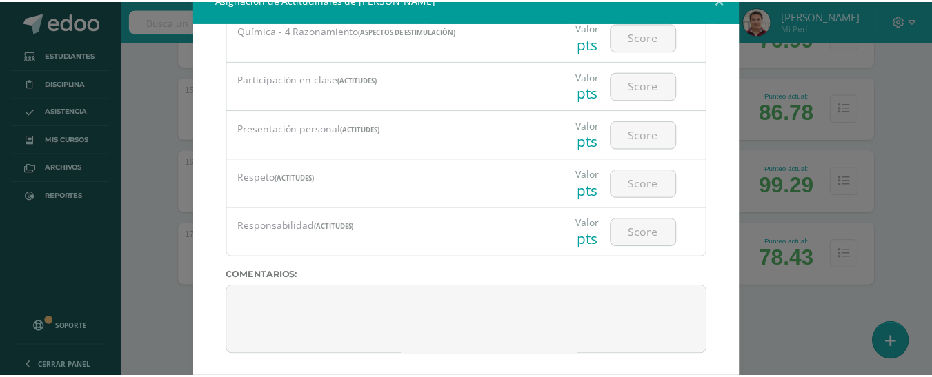
scroll to position [96, 0]
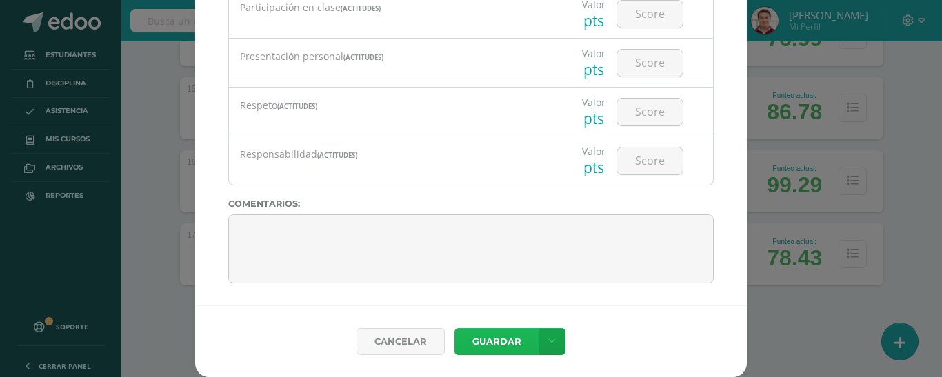
click at [515, 344] on button "Guardar" at bounding box center [497, 341] width 84 height 27
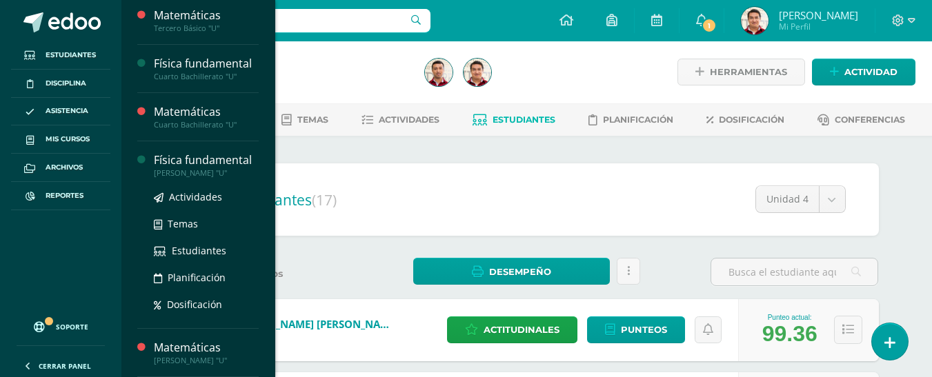
scroll to position [287, 0]
click at [200, 257] on span "Estudiantes" at bounding box center [199, 250] width 54 height 13
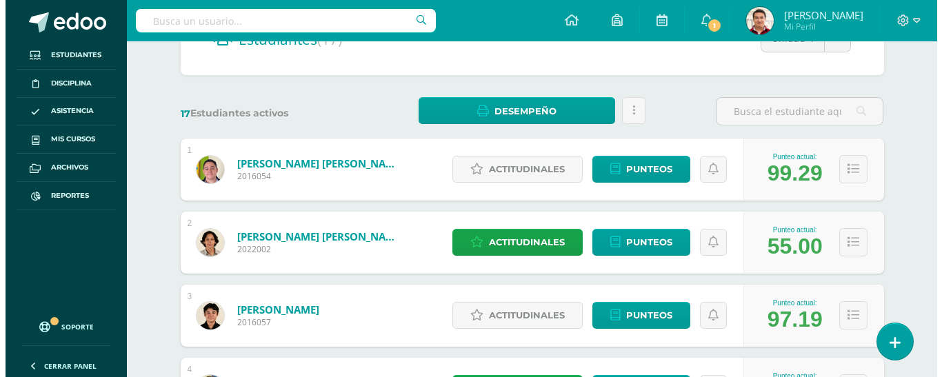
scroll to position [160, 0]
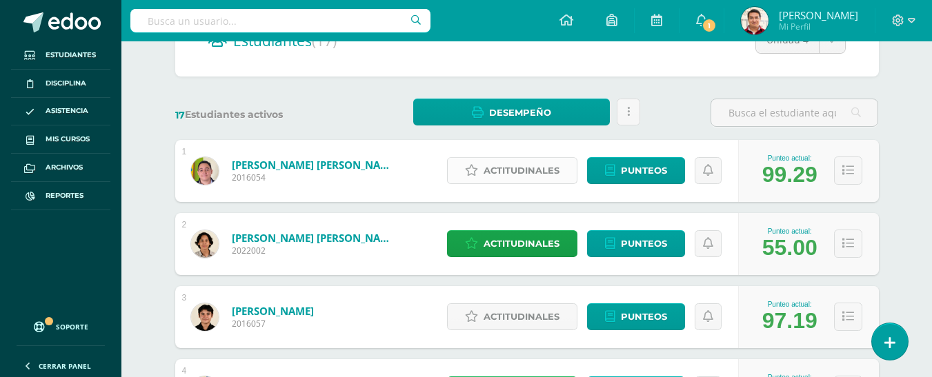
click at [538, 170] on span "Actitudinales" at bounding box center [522, 171] width 76 height 26
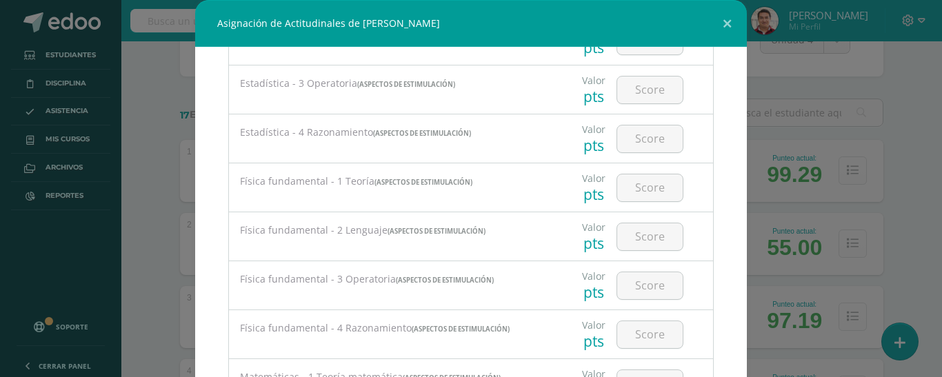
scroll to position [982, 0]
click at [648, 237] on input "number" at bounding box center [650, 235] width 66 height 27
type input "99"
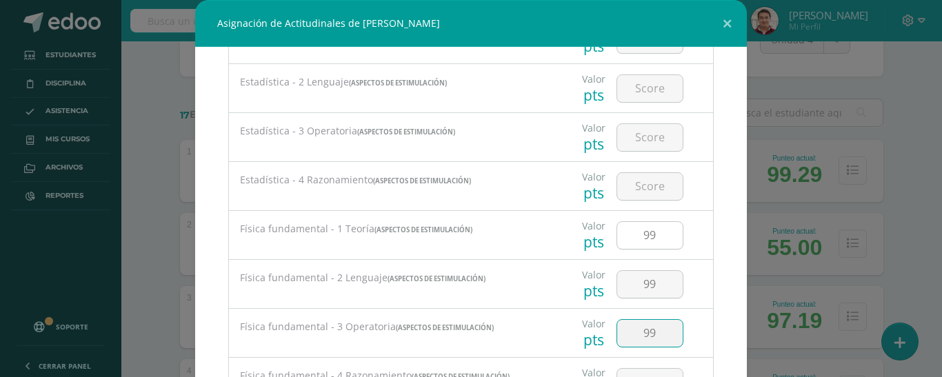
scroll to position [22, 0]
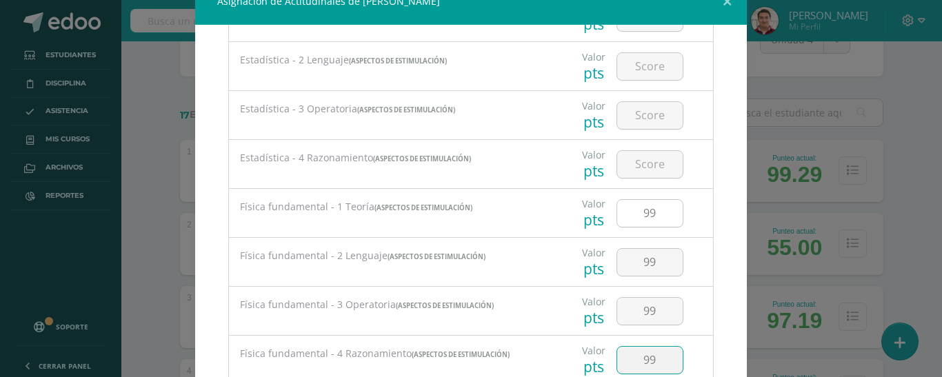
type input "99"
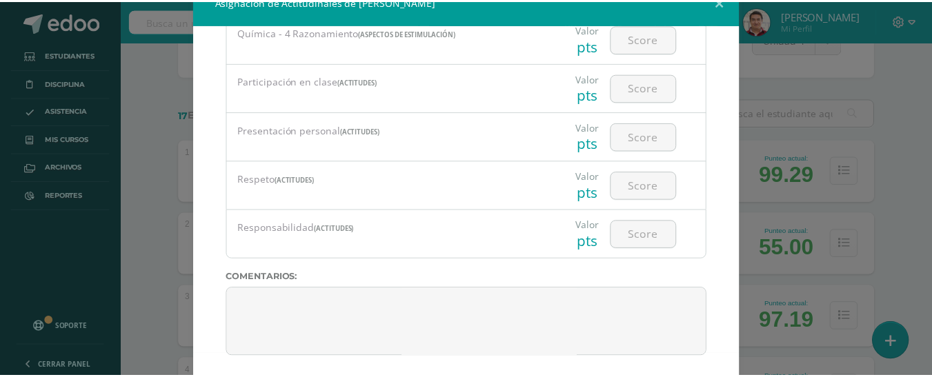
scroll to position [96, 0]
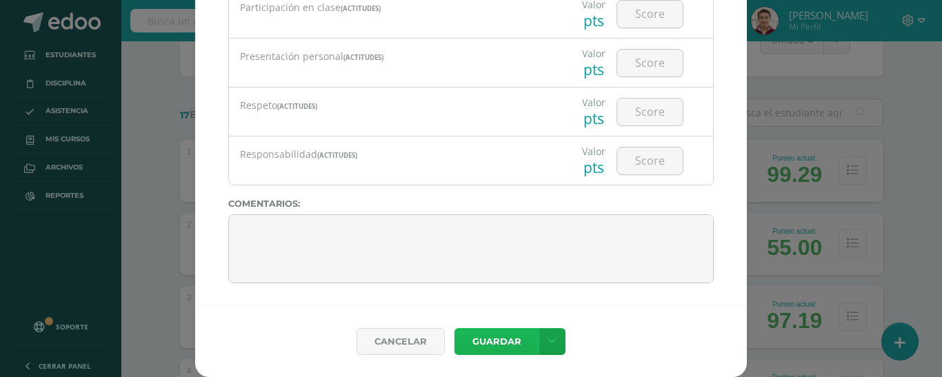
click at [486, 339] on button "Guardar" at bounding box center [497, 341] width 84 height 27
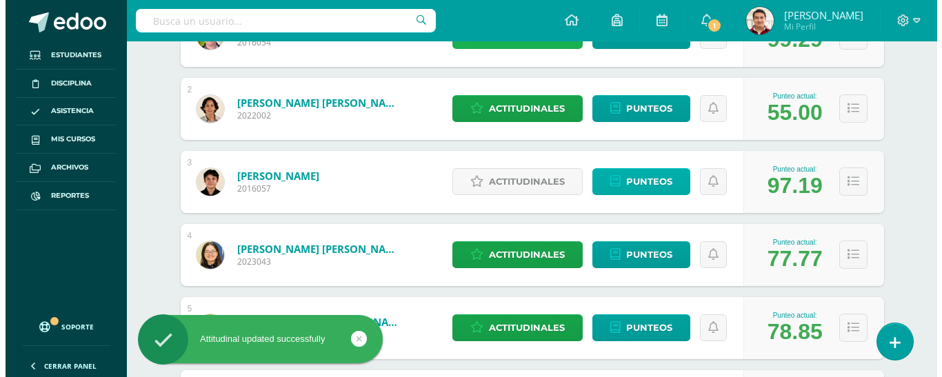
scroll to position [297, 0]
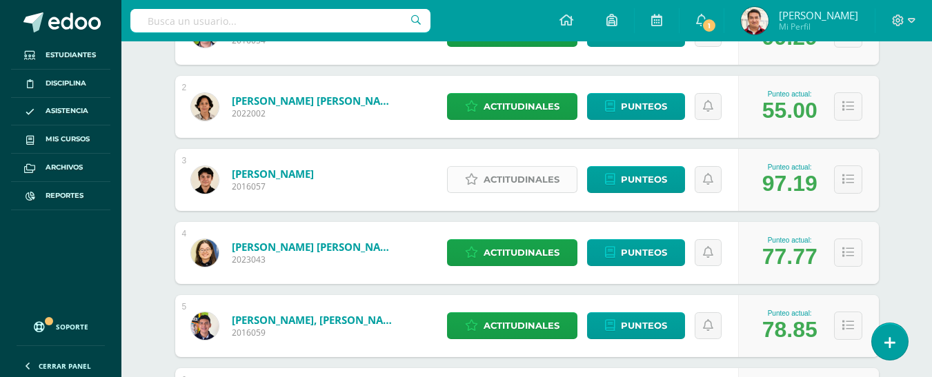
click at [528, 175] on span "Actitudinales" at bounding box center [522, 180] width 76 height 26
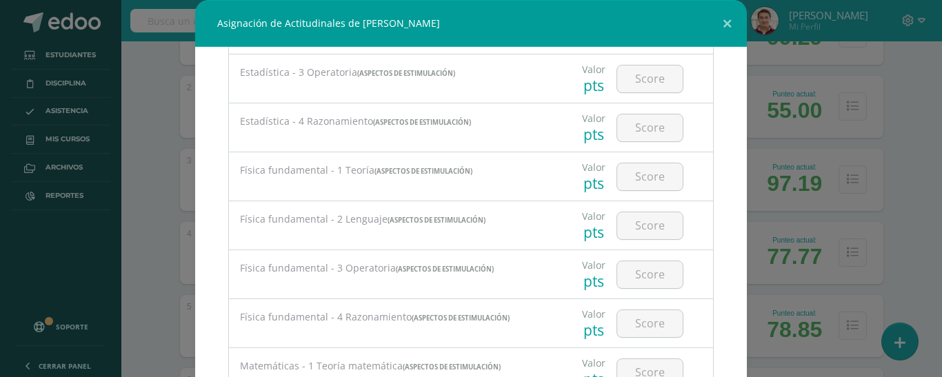
scroll to position [1040, 0]
click at [625, 183] on input "number" at bounding box center [650, 177] width 66 height 27
type input "97"
type input "7"
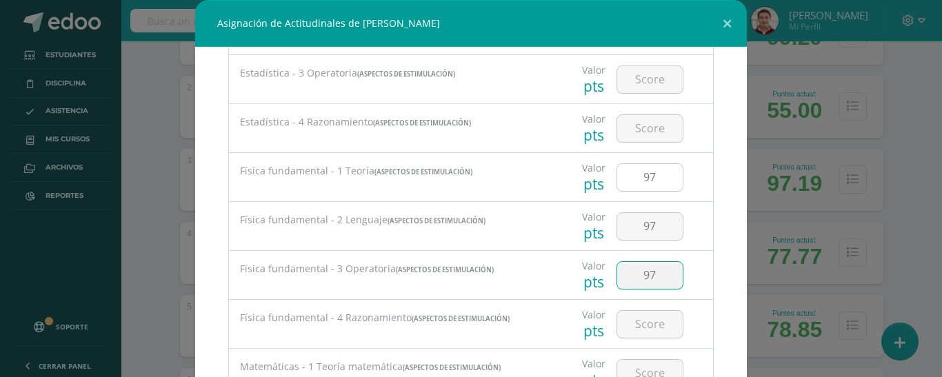
type input "97"
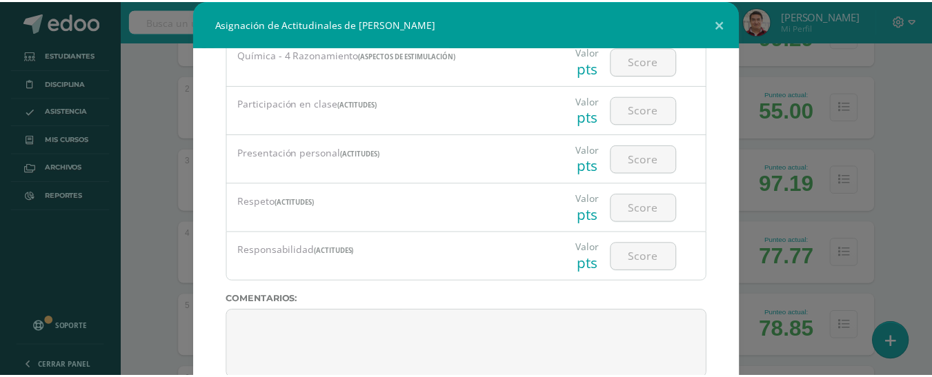
scroll to position [96, 0]
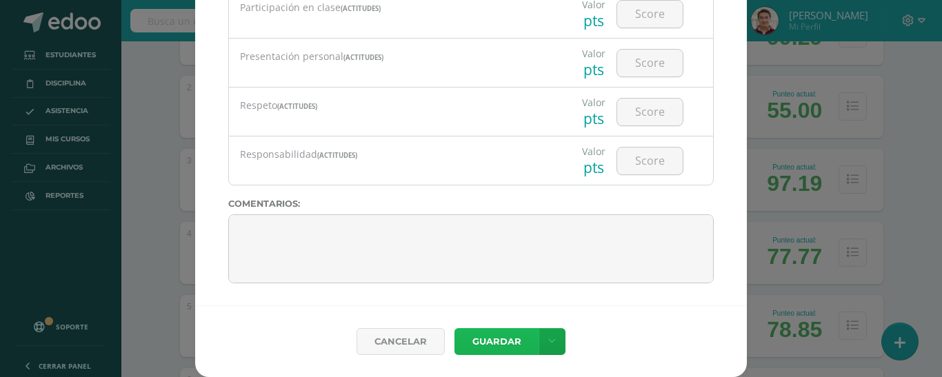
click at [500, 337] on button "Guardar" at bounding box center [497, 341] width 84 height 27
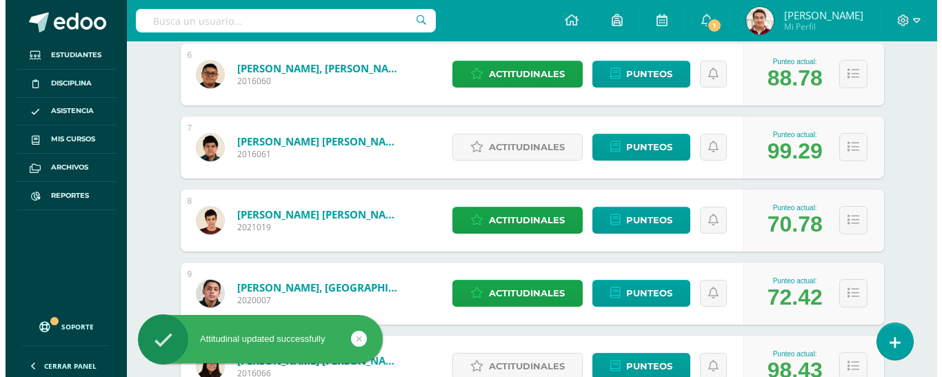
scroll to position [624, 0]
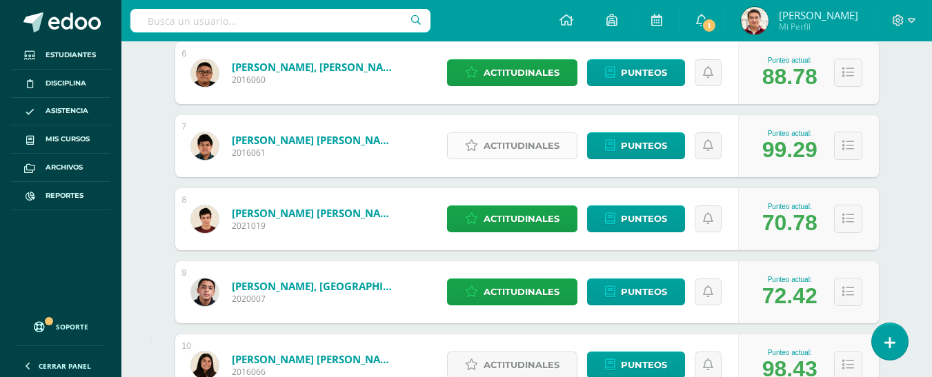
click at [546, 146] on span "Actitudinales" at bounding box center [522, 146] width 76 height 26
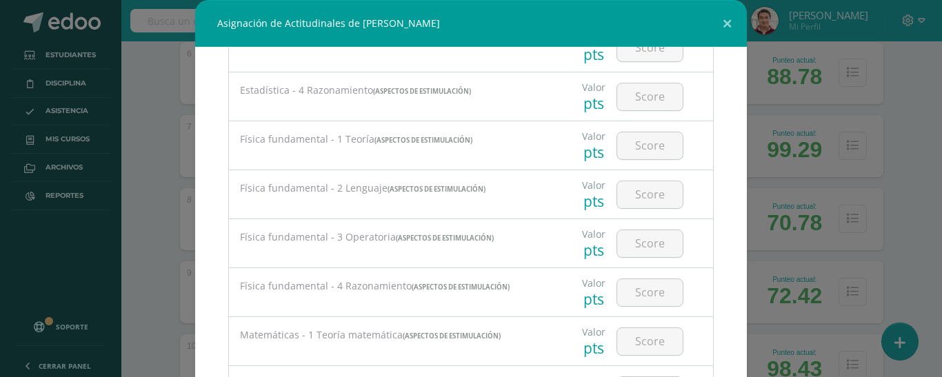
scroll to position [1075, 0]
click at [637, 148] on input "number" at bounding box center [650, 143] width 66 height 27
type input "99"
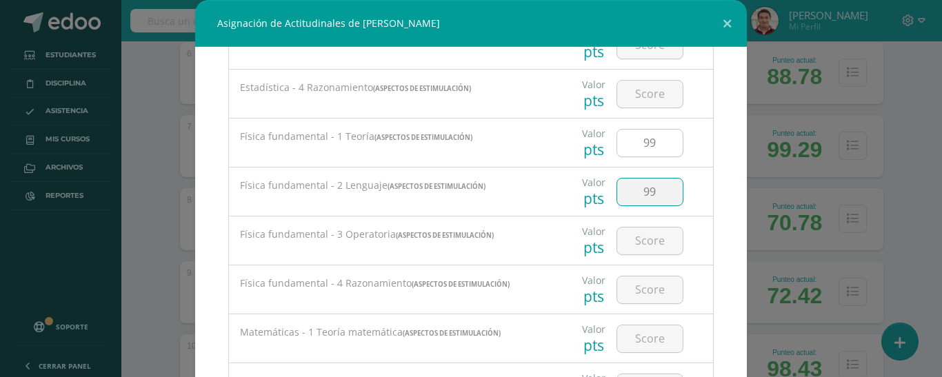
type input "99"
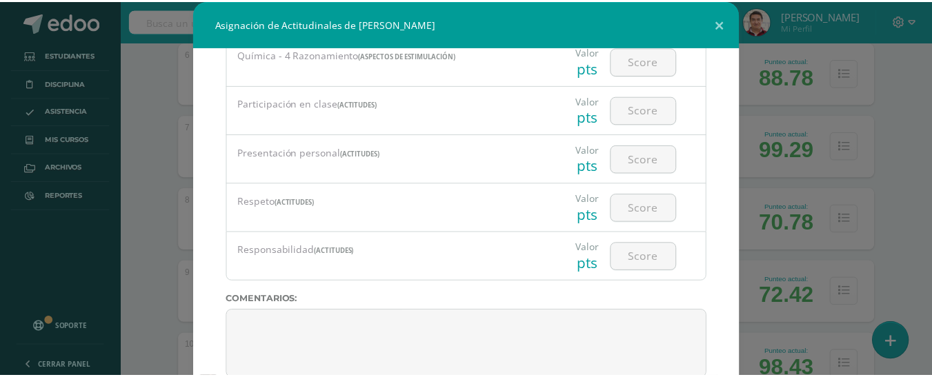
scroll to position [96, 0]
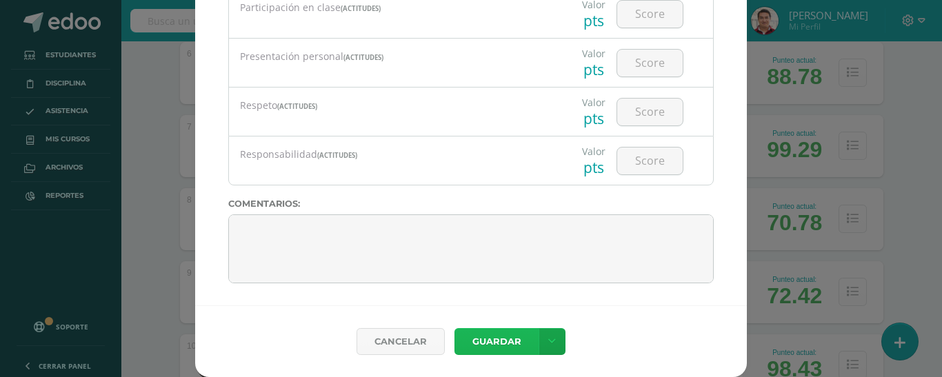
click at [513, 351] on button "Guardar" at bounding box center [497, 341] width 84 height 27
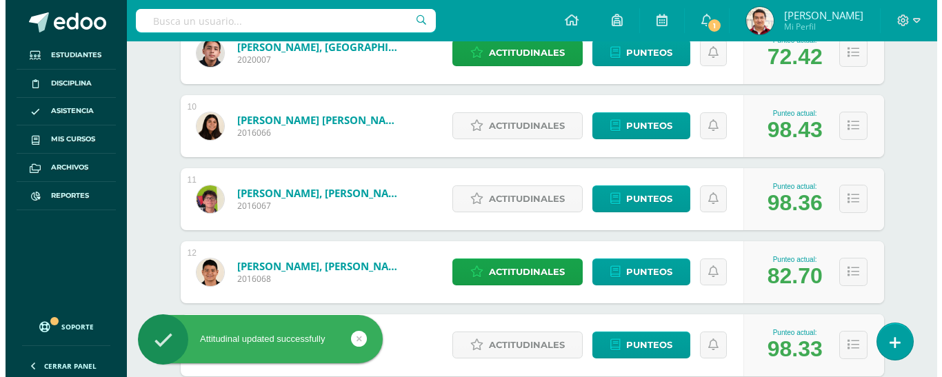
scroll to position [864, 0]
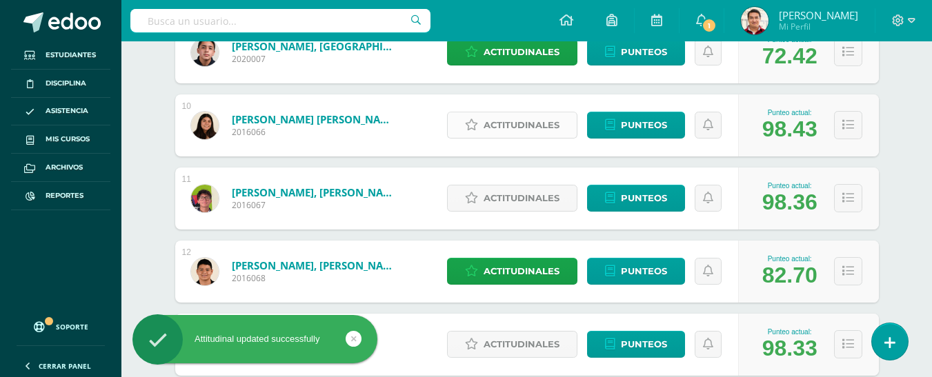
click at [508, 127] on span "Actitudinales" at bounding box center [522, 125] width 76 height 26
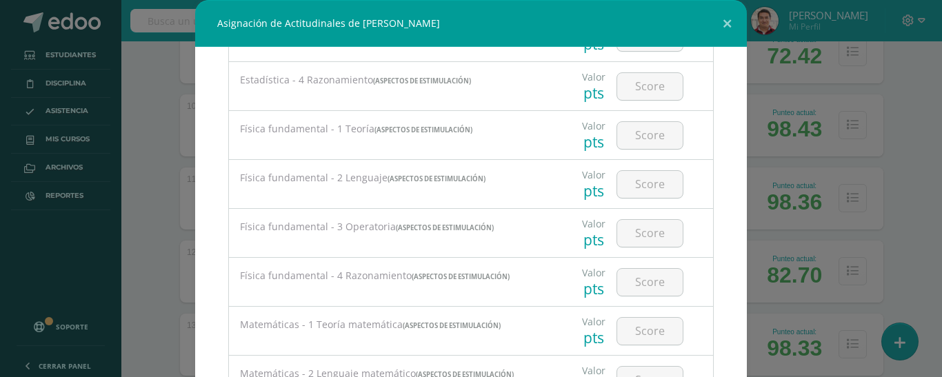
scroll to position [1082, 0]
click at [628, 141] on input "number" at bounding box center [650, 136] width 66 height 27
type input "98"
click at [649, 186] on input "978" at bounding box center [650, 185] width 66 height 27
type input "98"
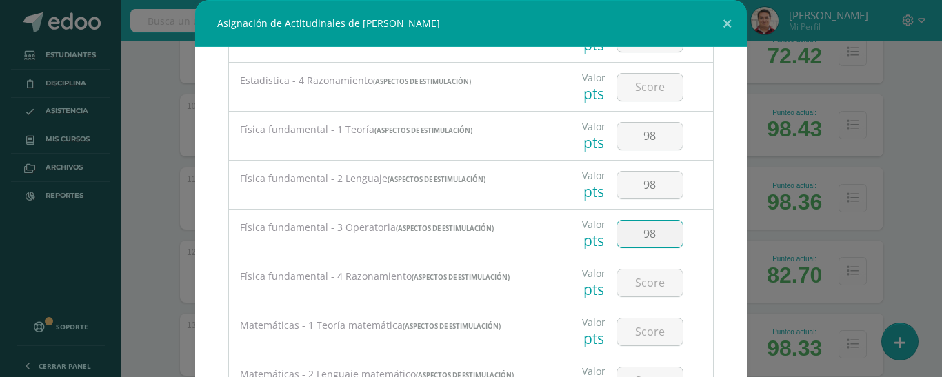
type input "98"
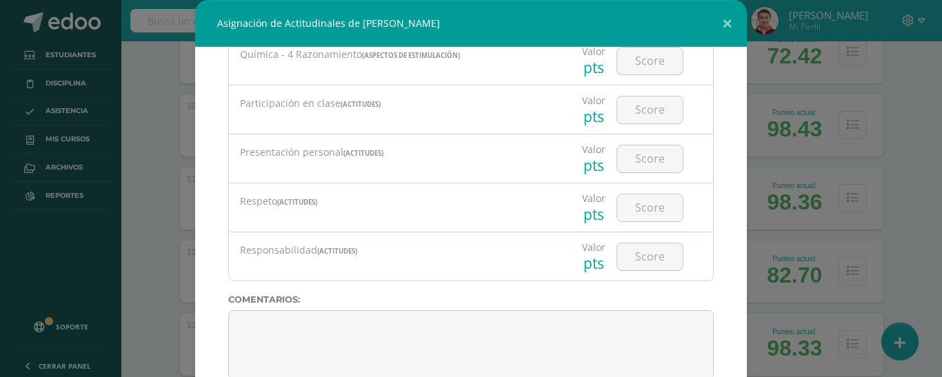
scroll to position [96, 0]
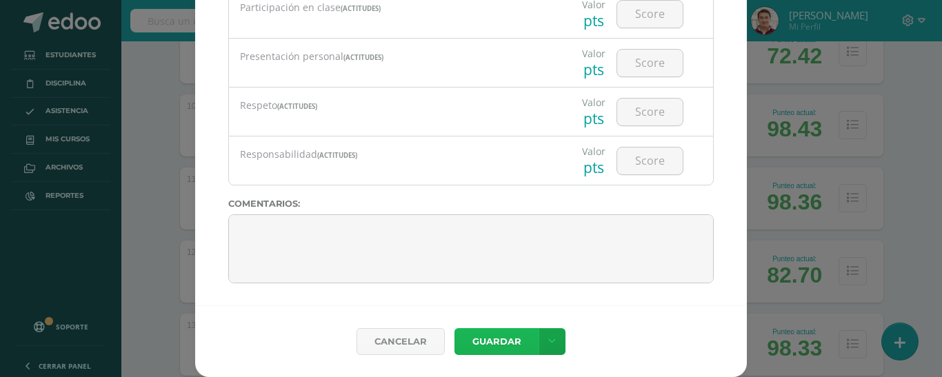
click at [508, 341] on button "Guardar" at bounding box center [497, 341] width 84 height 27
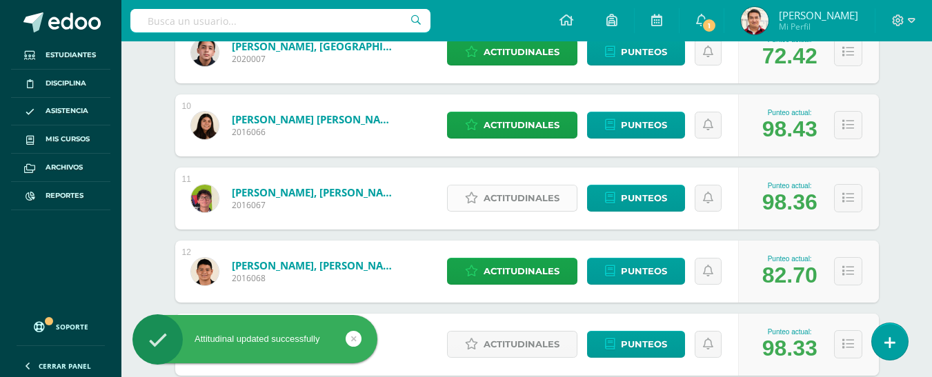
click at [513, 195] on span "Actitudinales" at bounding box center [522, 199] width 76 height 26
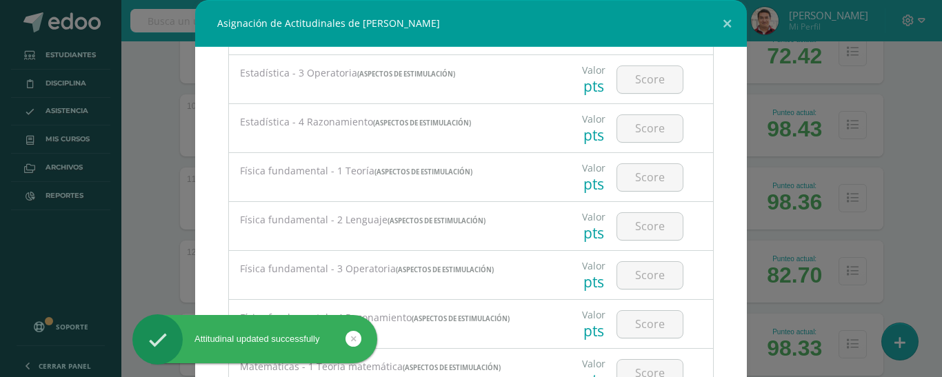
scroll to position [1040, 0]
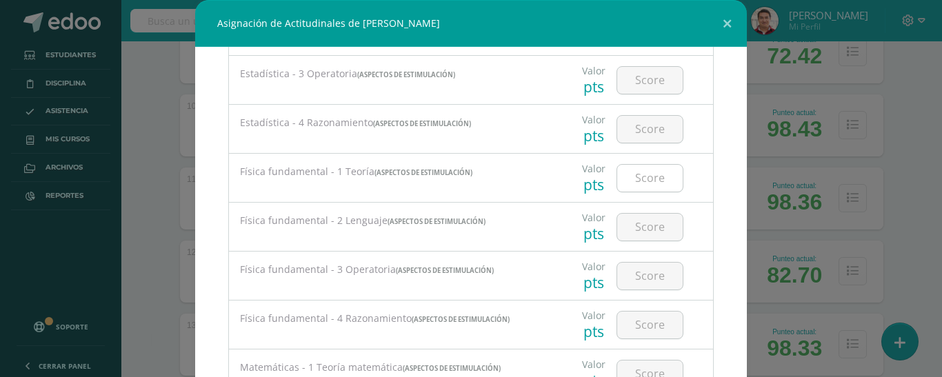
click at [632, 183] on input "number" at bounding box center [650, 178] width 66 height 27
type input "98"
type input "987"
type input "9"
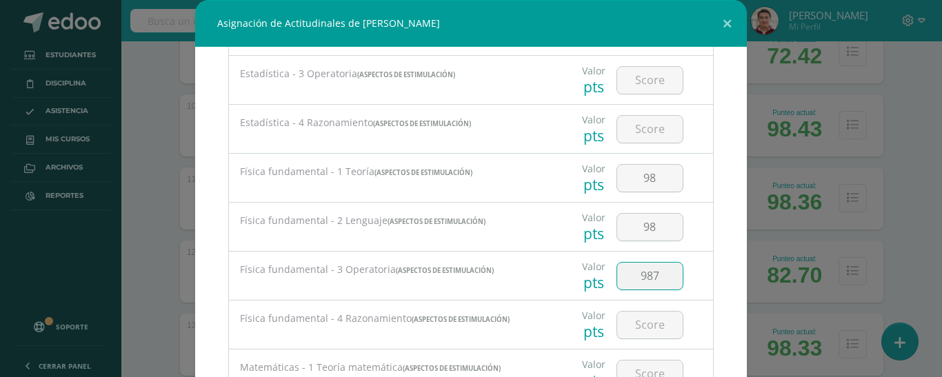
click at [653, 284] on input "987" at bounding box center [650, 276] width 66 height 27
type input "98"
click at [636, 335] on input "number" at bounding box center [650, 325] width 66 height 27
type input "98"
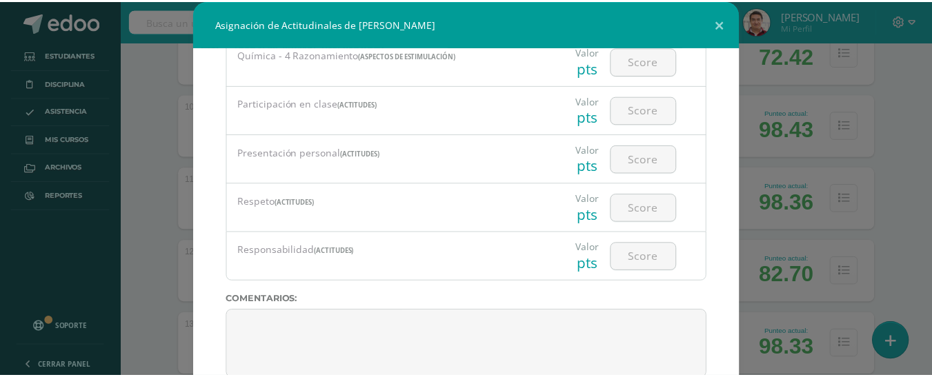
scroll to position [96, 0]
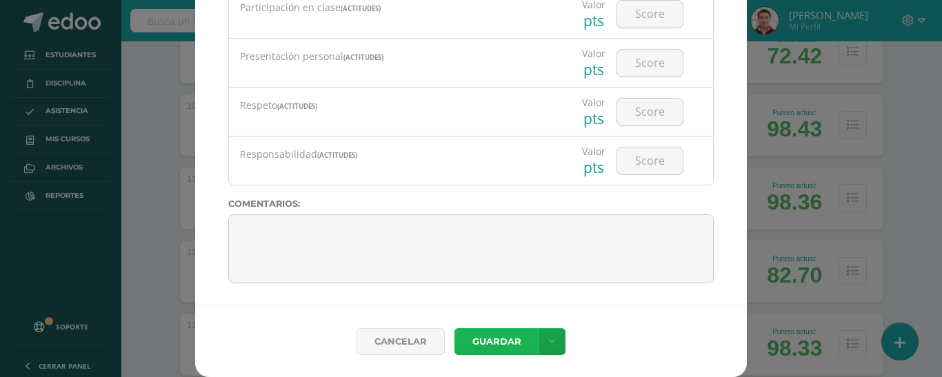
click at [488, 342] on button "Guardar" at bounding box center [497, 341] width 84 height 27
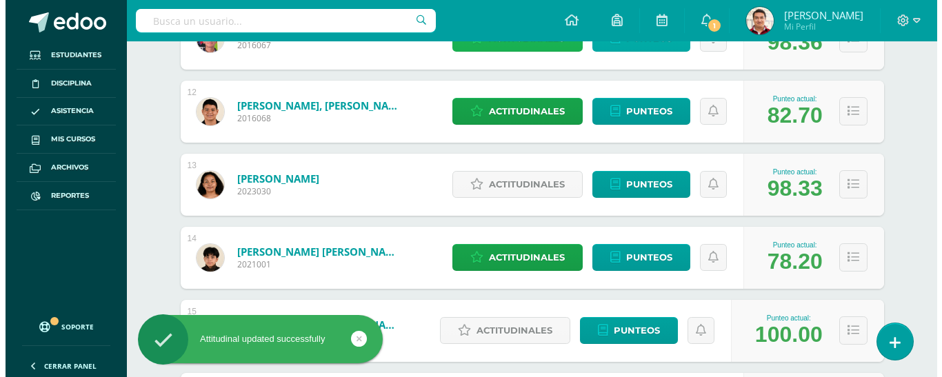
scroll to position [1029, 0]
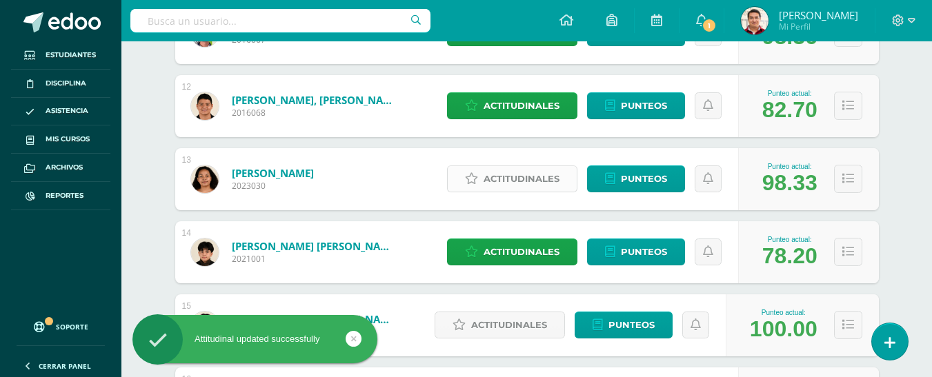
click at [526, 178] on span "Actitudinales" at bounding box center [522, 179] width 76 height 26
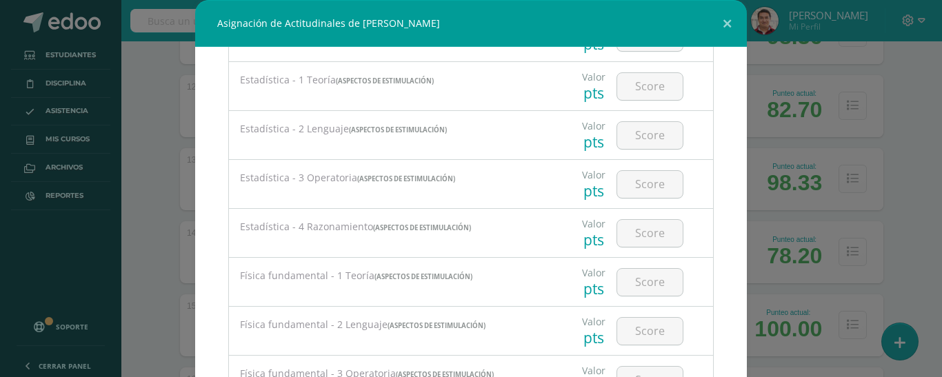
scroll to position [1047, 0]
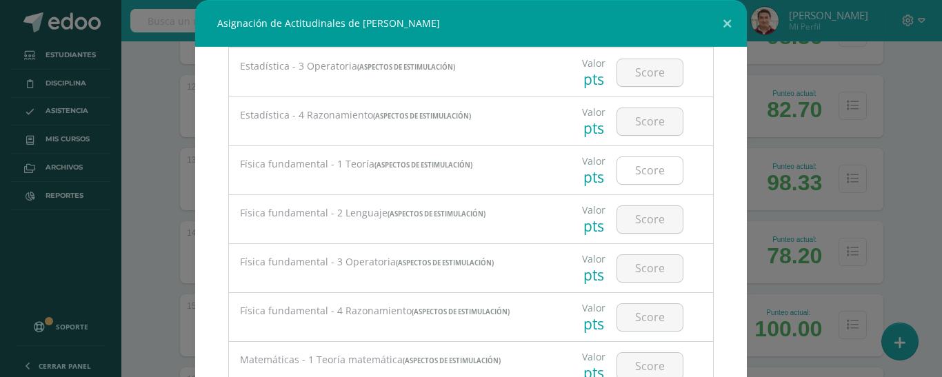
click at [633, 170] on input "number" at bounding box center [650, 170] width 66 height 27
type input "98"
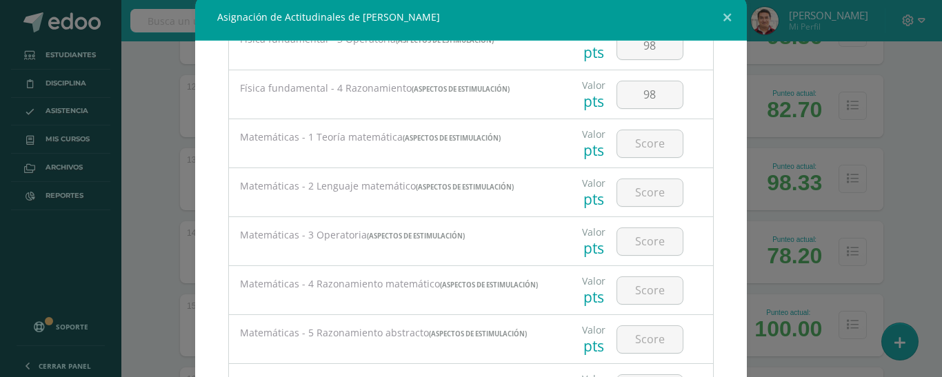
scroll to position [1331, 0]
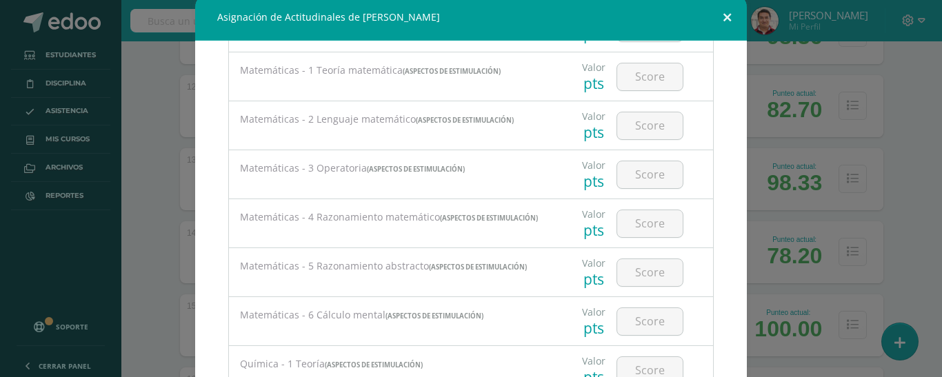
click at [719, 21] on button at bounding box center [727, 17] width 39 height 47
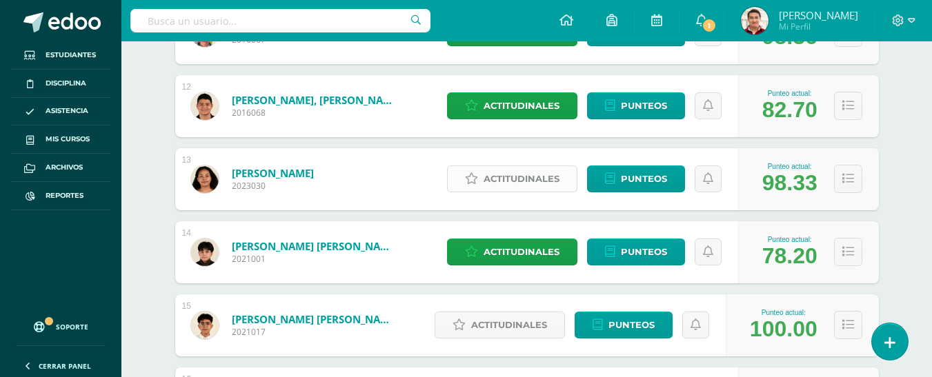
click at [527, 186] on span "Actitudinales" at bounding box center [522, 179] width 76 height 26
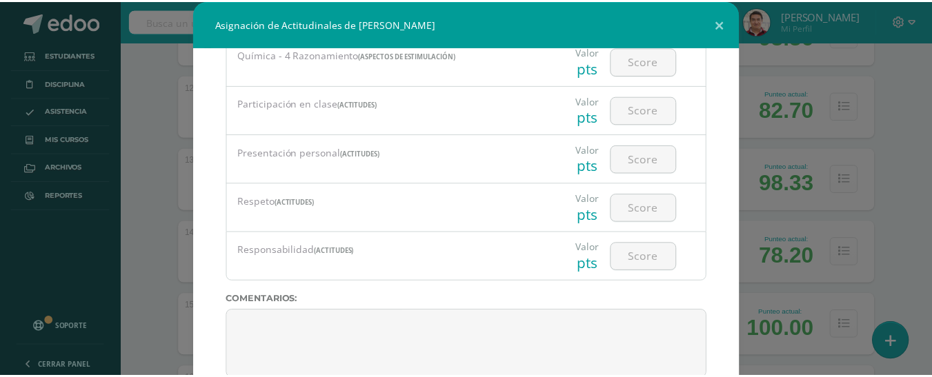
scroll to position [96, 0]
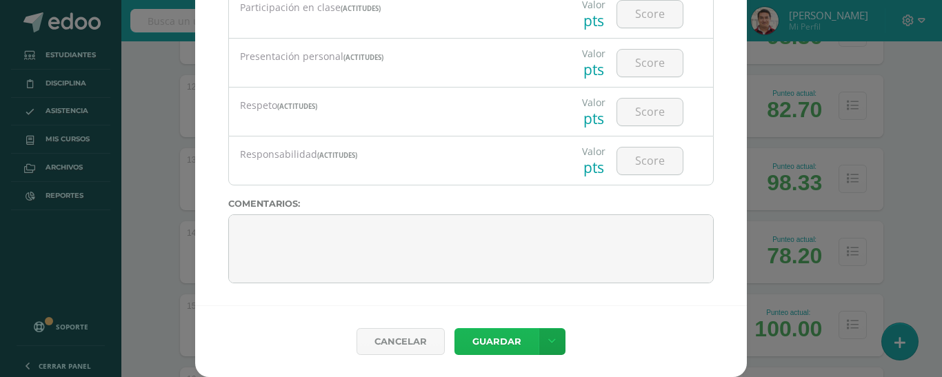
click at [499, 346] on button "Guardar" at bounding box center [497, 341] width 84 height 27
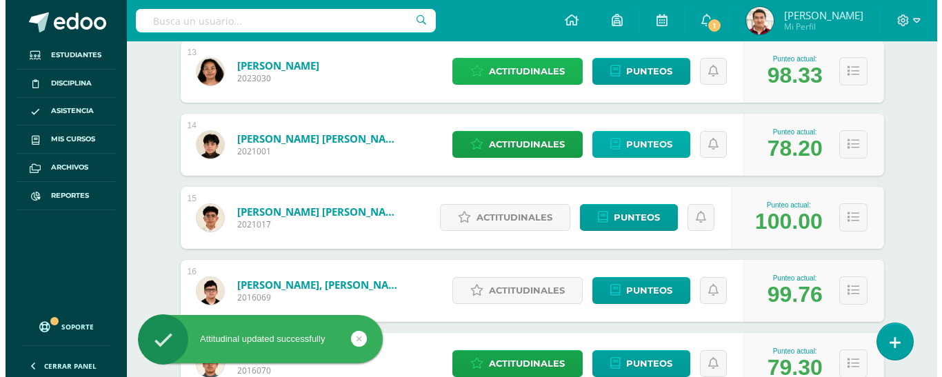
scroll to position [1169, 0]
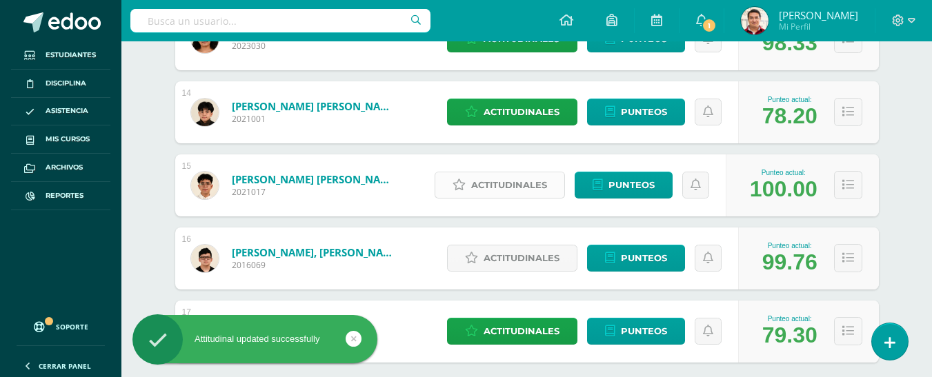
click at [518, 179] on span "Actitudinales" at bounding box center [509, 185] width 76 height 26
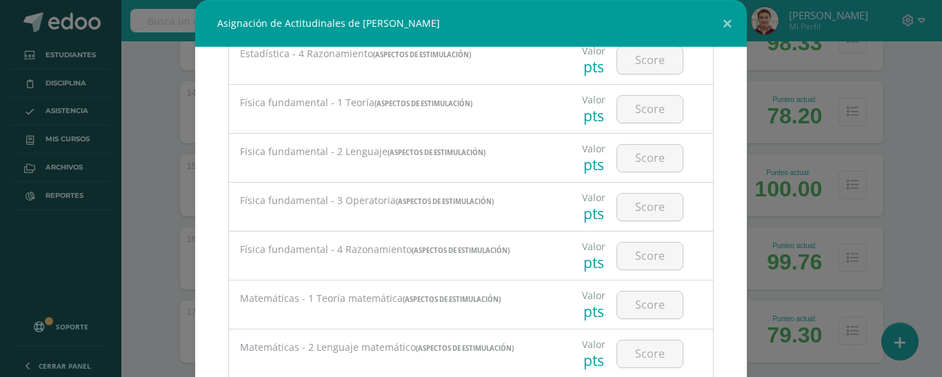
scroll to position [1062, 0]
click at [635, 152] on input "number" at bounding box center [650, 156] width 66 height 27
type input "100"
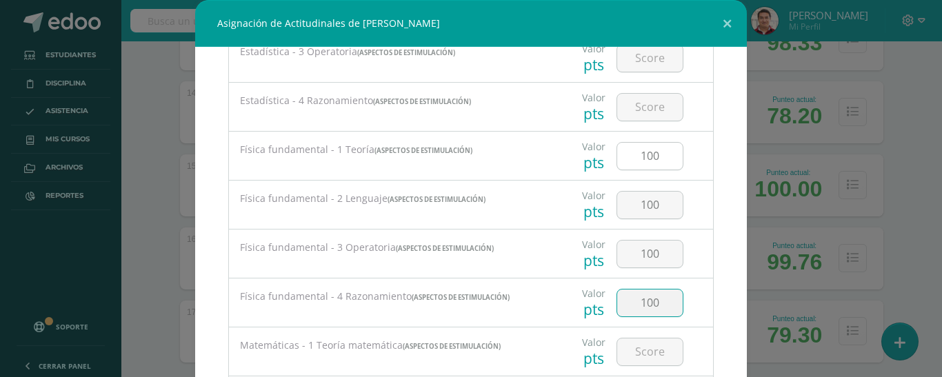
type input "100"
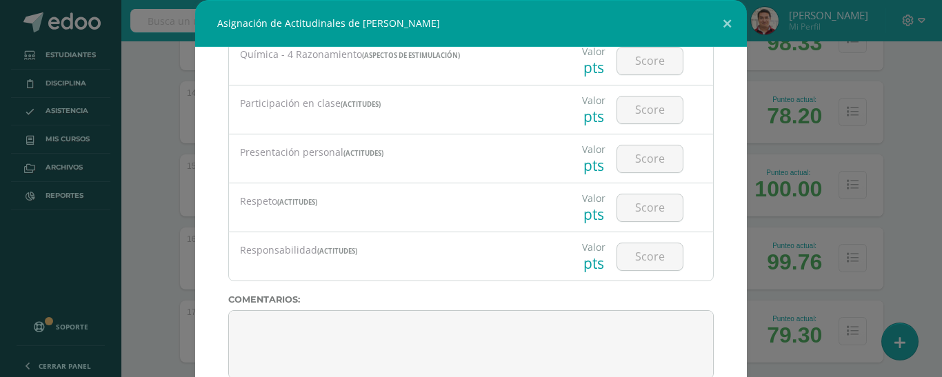
scroll to position [96, 0]
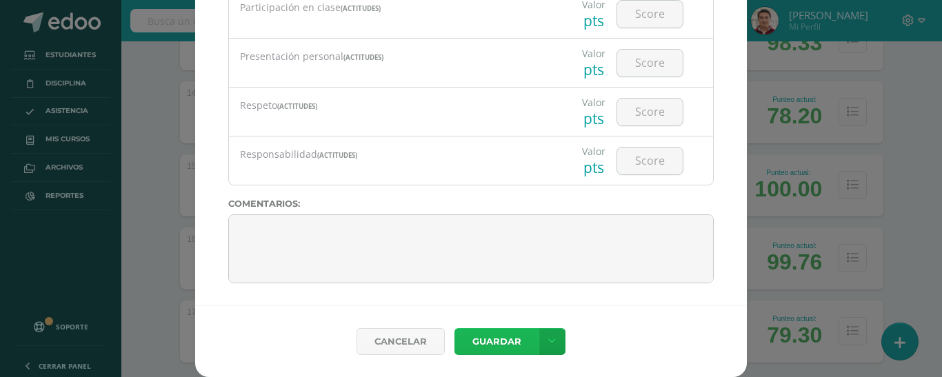
click at [512, 341] on button "Guardar" at bounding box center [497, 341] width 84 height 27
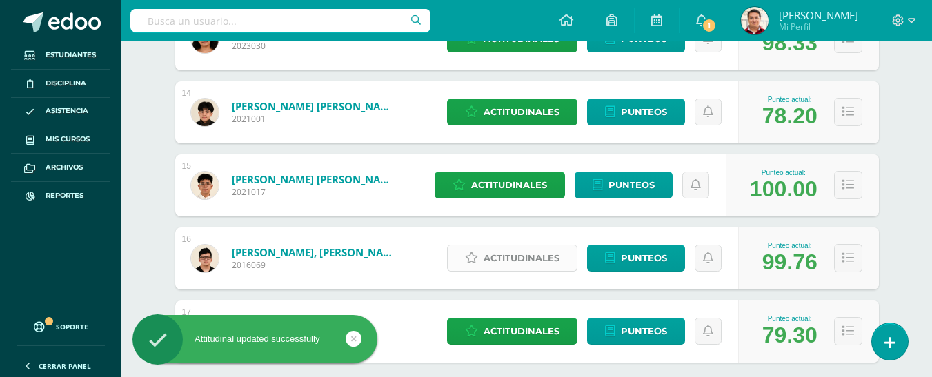
click at [502, 266] on span "Actitudinales" at bounding box center [522, 259] width 76 height 26
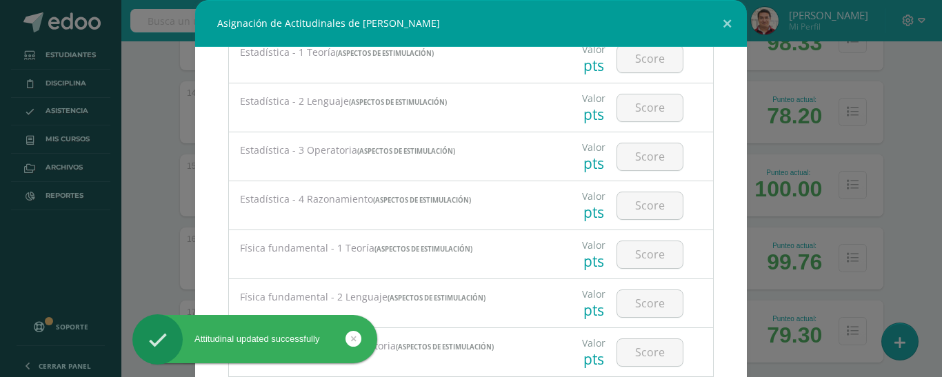
scroll to position [963, 0]
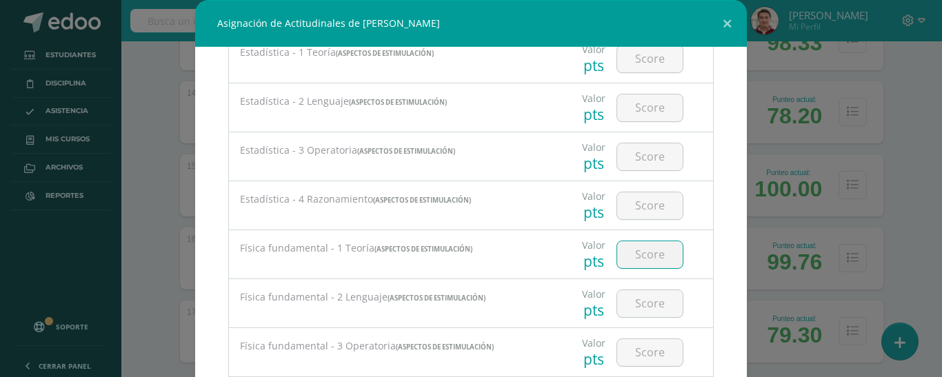
click at [632, 259] on input "number" at bounding box center [650, 254] width 66 height 27
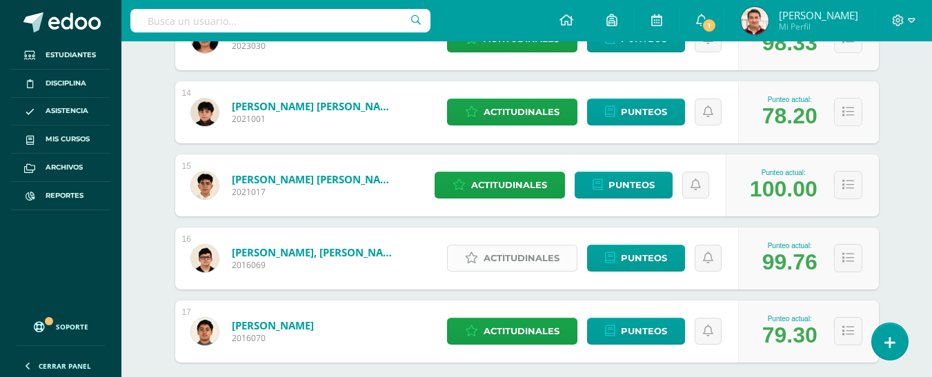
click at [538, 257] on span "Actitudinales" at bounding box center [522, 259] width 76 height 26
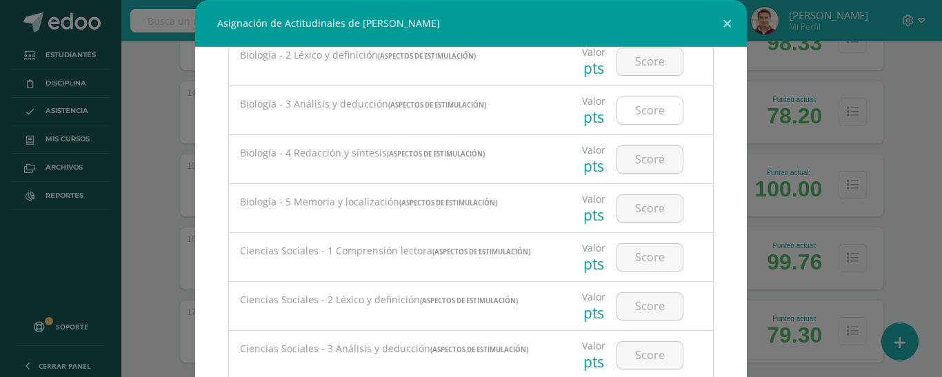
scroll to position [127, 0]
click at [861, 223] on div "Asignación de Actitudinales de [PERSON_NAME] Todas las Categorias Todas las Cat…" at bounding box center [471, 236] width 931 height 473
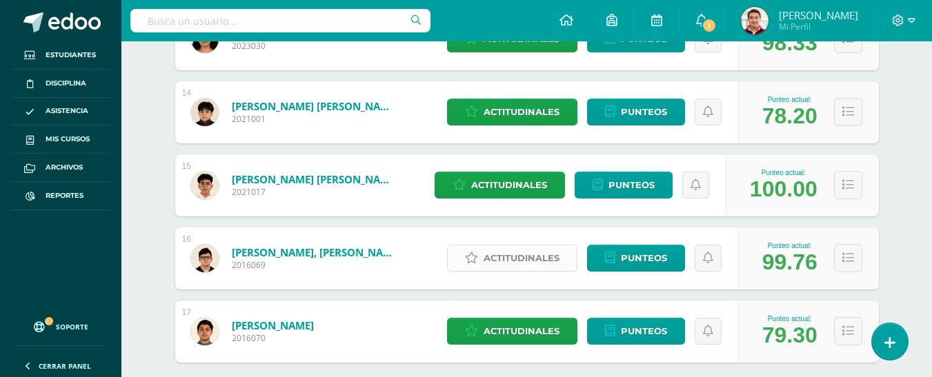
click at [535, 257] on span "Actitudinales" at bounding box center [522, 259] width 76 height 26
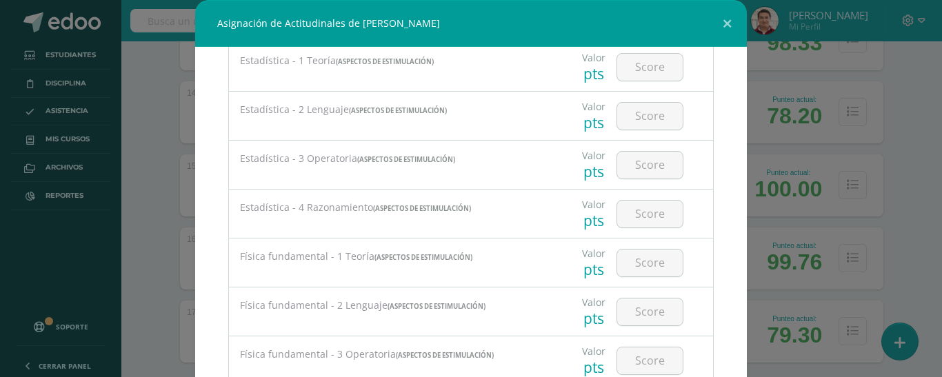
scroll to position [1044, 0]
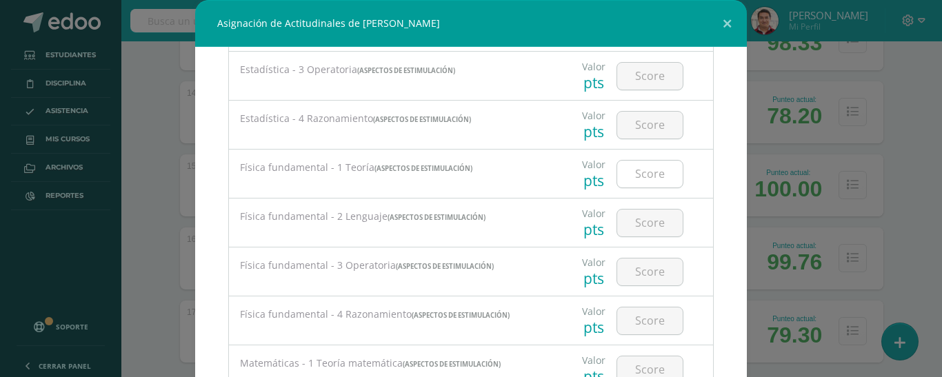
click at [633, 168] on input "number" at bounding box center [650, 174] width 66 height 27
type input "100"
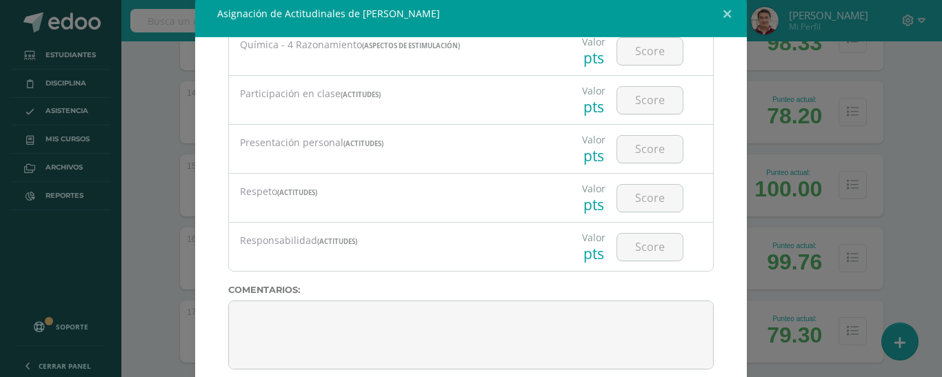
scroll to position [96, 0]
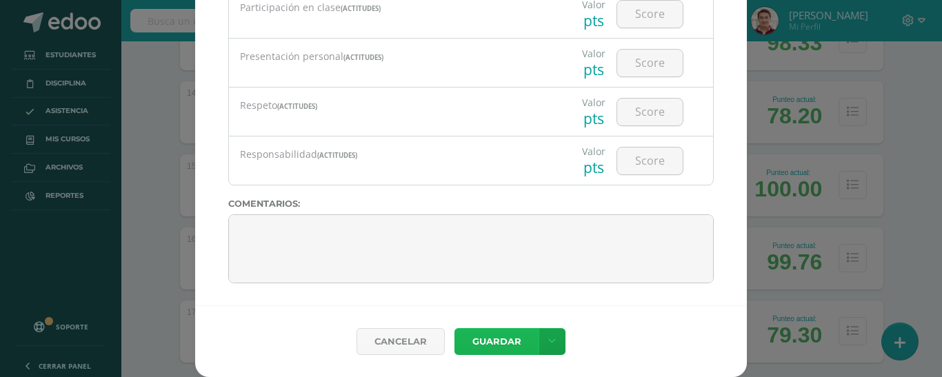
click at [490, 352] on button "Guardar" at bounding box center [497, 341] width 84 height 27
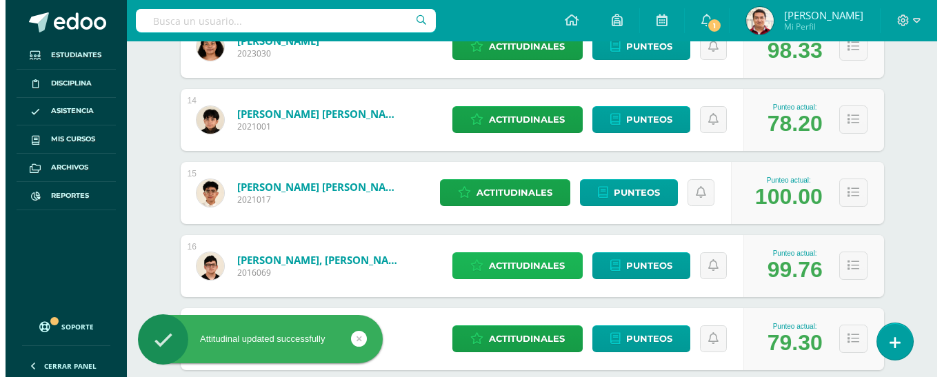
scroll to position [1246, 0]
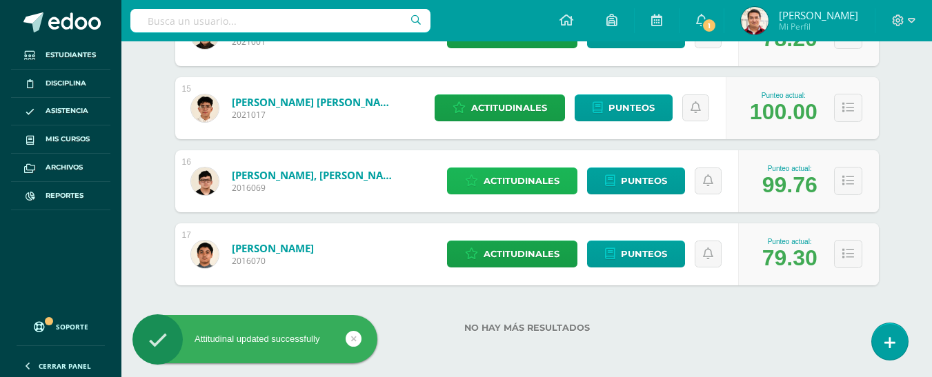
click at [515, 185] on span "Actitudinales" at bounding box center [522, 181] width 76 height 26
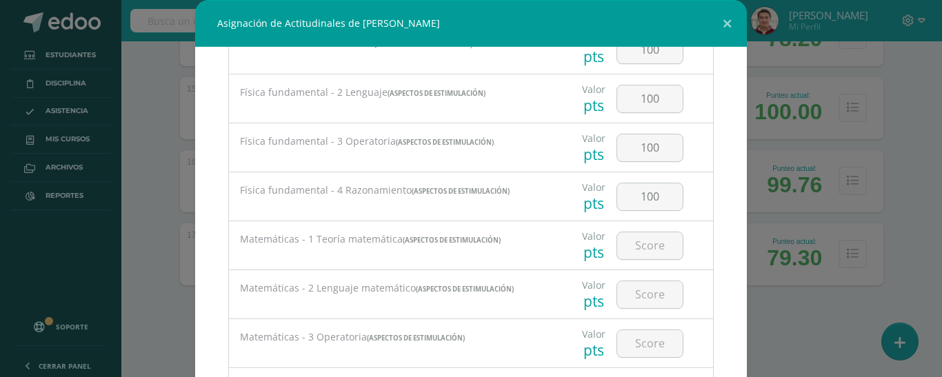
scroll to position [96, 0]
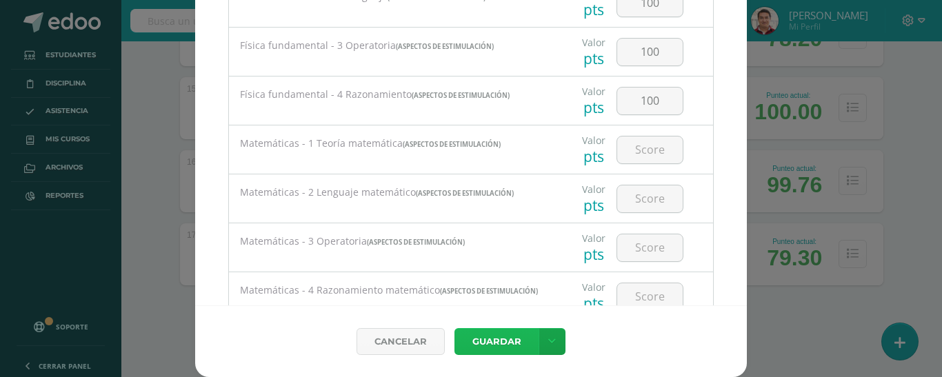
click at [501, 346] on button "Guardar" at bounding box center [497, 341] width 84 height 27
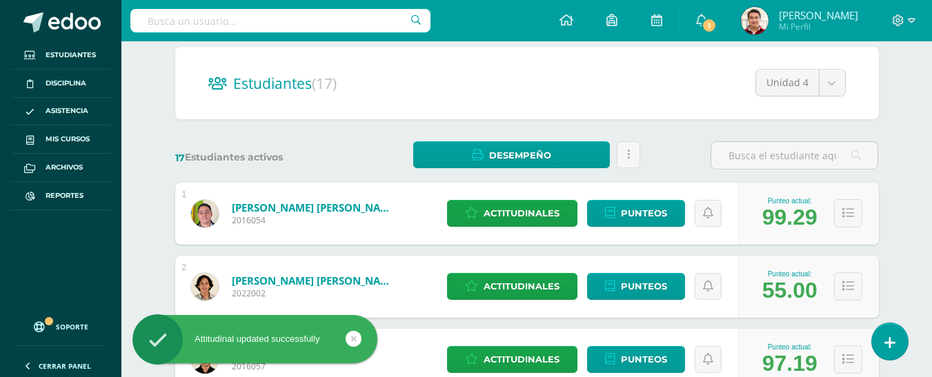
scroll to position [0, 0]
